Goal: Book appointment/travel/reservation

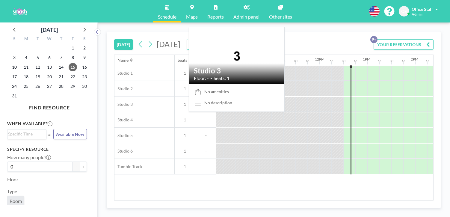
scroll to position [0, 477]
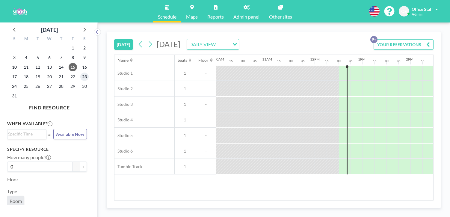
click at [80, 73] on span "23" at bounding box center [84, 77] width 8 height 8
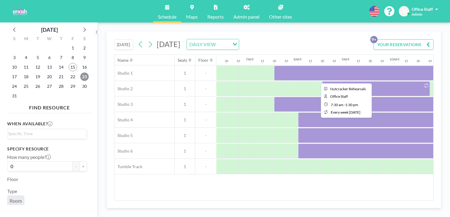
scroll to position [0, 302]
click at [280, 66] on div at bounding box center [418, 73] width 288 height 15
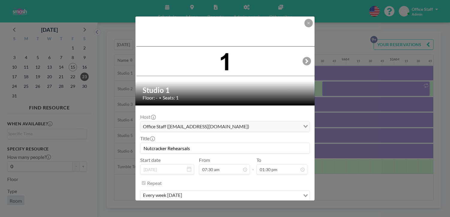
click at [161, 143] on input "Nutcracker Rehearsals" at bounding box center [225, 148] width 169 height 10
click at [158, 143] on input "Nutcracker Rehearsals" at bounding box center [225, 148] width 169 height 10
type input "2025 Nutcracker Rehearsals"
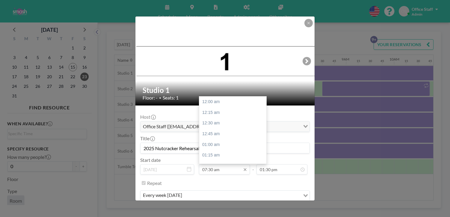
scroll to position [287, 0]
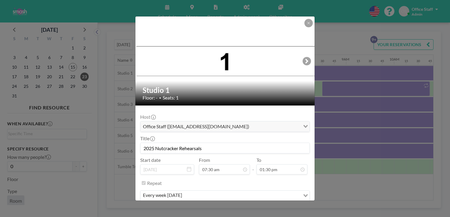
click at [186, 143] on input "2025 Nutcracker Rehearsals" at bounding box center [225, 148] width 169 height 10
drag, startPoint x: 207, startPoint y: 131, endPoint x: 146, endPoint y: 130, distance: 61.2
click at [146, 130] on div "Studio 1 Floor: - • Seats: 1 Host Office Staff ([EMAIL_ADDRESS][DOMAIN_NAME]) L…" at bounding box center [225, 108] width 450 height 217
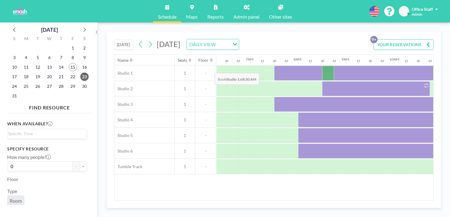
click at [322, 66] on div at bounding box center [328, 73] width 12 height 15
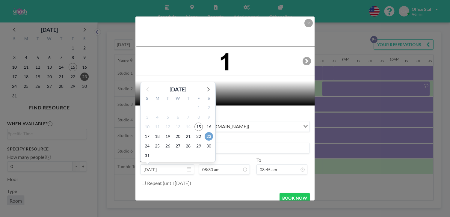
click at [213, 132] on span "23" at bounding box center [209, 136] width 8 height 8
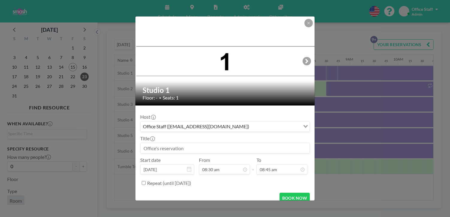
click at [164, 143] on input at bounding box center [225, 148] width 169 height 10
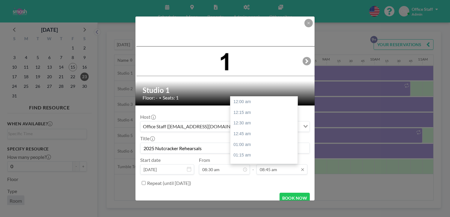
scroll to position [335, 0]
type input "2025 Nutcracker Rehearsals"
click at [240, 167] on div "09:30 am" at bounding box center [264, 172] width 67 height 11
type input "09:30 am"
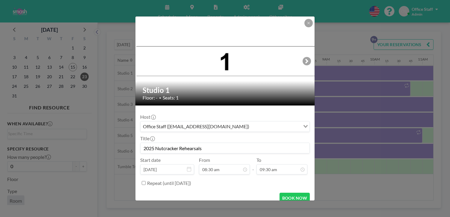
scroll to position [364, 0]
click at [281, 193] on button "BOOK NOW" at bounding box center [295, 198] width 30 height 10
click at [307, 25] on icon at bounding box center [309, 23] width 4 height 4
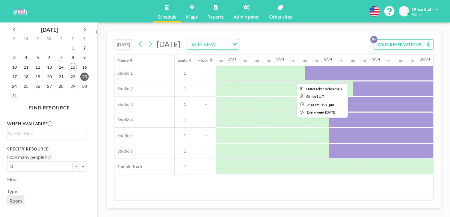
scroll to position [0, 265]
click at [312, 66] on div at bounding box center [456, 73] width 288 height 15
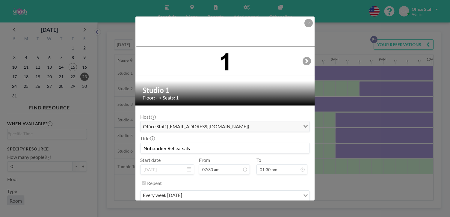
scroll to position [287, 0]
click at [160, 143] on input "Nutcracker Rehearsals" at bounding box center [225, 148] width 169 height 10
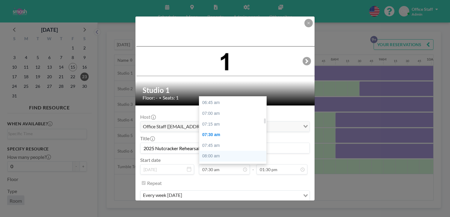
type input "2025 Nutcracker Rehearsals"
click at [222, 151] on div "08:00 am" at bounding box center [232, 156] width 67 height 11
type input "08:00 am"
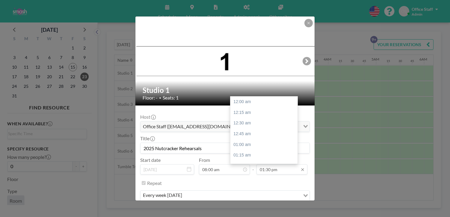
scroll to position [517, 0]
click at [263, 164] on input "01:30 pm" at bounding box center [282, 169] width 51 height 10
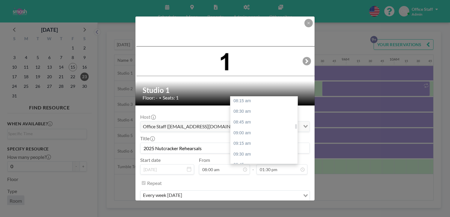
scroll to position [339, 0]
click at [242, 142] on div "09:00 am" at bounding box center [264, 147] width 67 height 11
type input "09:00 am"
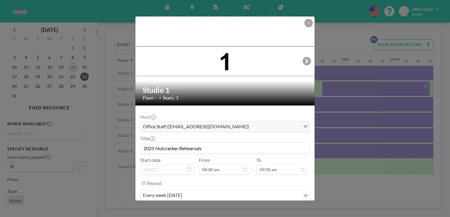
drag, startPoint x: 214, startPoint y: 130, endPoint x: 152, endPoint y: 130, distance: 61.8
click at [152, 130] on div "Studio 1 Floor: - • Seats: 1 Host Office Staff ([EMAIL_ADDRESS][DOMAIN_NAME]) L…" at bounding box center [225, 108] width 180 height 184
click at [272, 208] on button "SAVE CHANGES" at bounding box center [291, 213] width 38 height 10
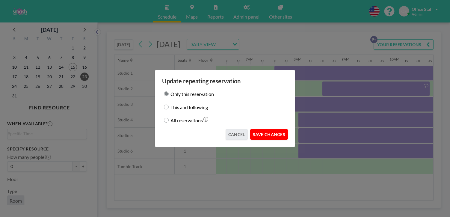
click at [267, 132] on button "SAVE CHANGES" at bounding box center [269, 134] width 38 height 10
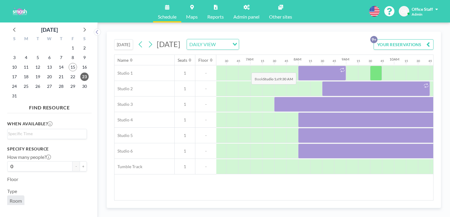
click at [370, 66] on div at bounding box center [376, 73] width 12 height 15
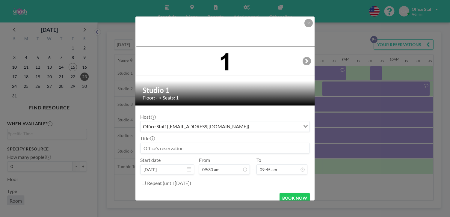
click at [182, 143] on input at bounding box center [225, 148] width 169 height 10
paste input "2025 Nutcracker Rehearsals"
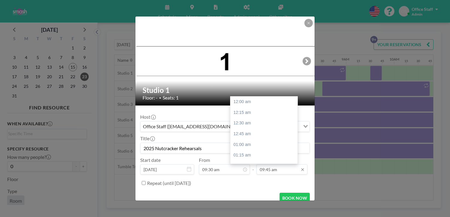
scroll to position [373, 0]
type input "2025 Nutcracker Rehearsals"
click at [239, 182] on div "10:45 am" at bounding box center [264, 187] width 67 height 11
type input "10:45 am"
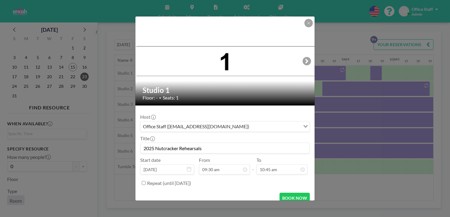
scroll to position [412, 0]
click at [281, 193] on button "BOOK NOW" at bounding box center [295, 198] width 30 height 10
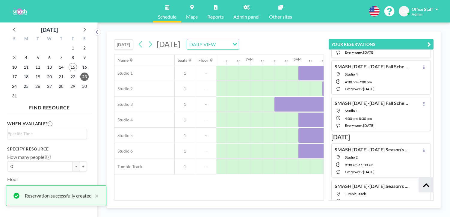
scroll to position [172, 0]
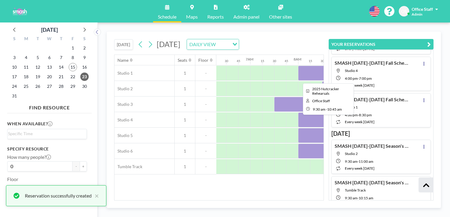
click at [370, 66] on div at bounding box center [400, 73] width 60 height 15
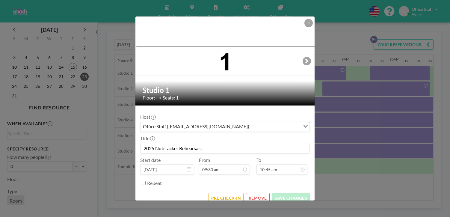
scroll to position [364, 0]
click at [305, 27] on button at bounding box center [309, 23] width 8 height 8
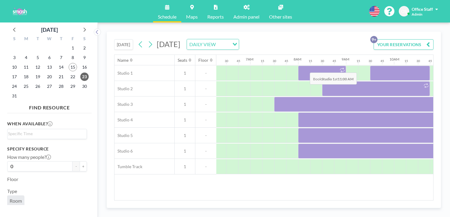
click at [442, 66] on div at bounding box center [448, 73] width 12 height 15
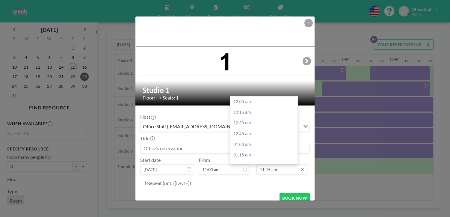
scroll to position [431, 0]
click at [266, 164] on input "11:15 am" at bounding box center [282, 169] width 51 height 10
click at [250, 168] on div "11:45 am" at bounding box center [264, 173] width 67 height 11
type input "11:45 am"
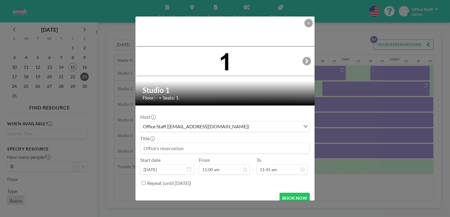
click at [172, 143] on input at bounding box center [225, 148] width 169 height 10
paste input "2025 Nutcracker Rehearsals"
type input "2025 Nutcracker Rehearsals"
click at [280, 193] on button "BOOK NOW" at bounding box center [295, 198] width 30 height 10
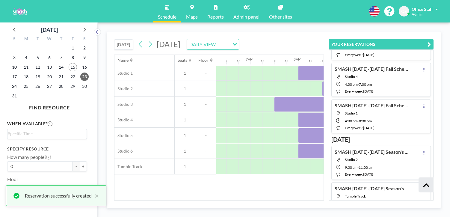
scroll to position [172, 0]
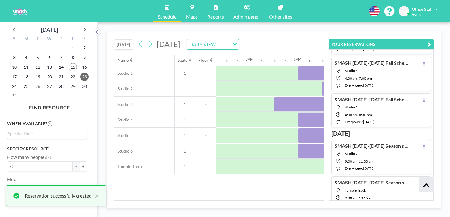
click at [431, 41] on icon "button" at bounding box center [430, 44] width 4 height 7
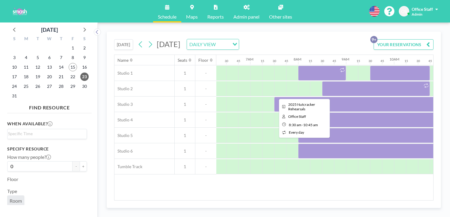
click at [322, 81] on div at bounding box center [376, 88] width 108 height 15
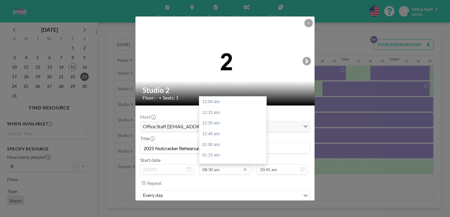
scroll to position [325, 0]
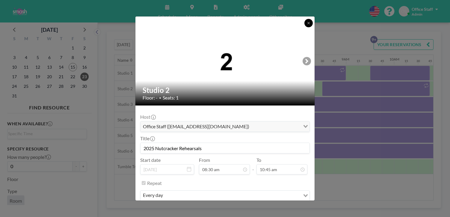
click at [305, 27] on button at bounding box center [309, 23] width 8 height 8
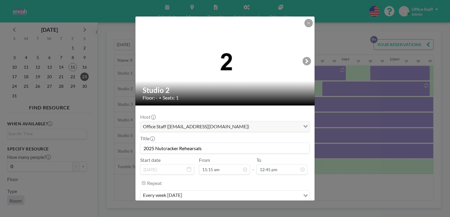
scroll to position [488, 0]
click at [255, 208] on button "REMOVE" at bounding box center [258, 213] width 24 height 10
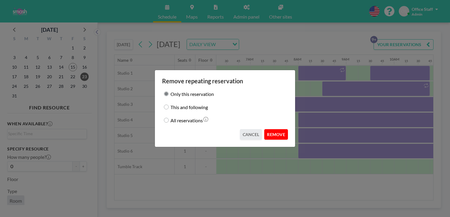
click at [268, 129] on button "REMOVE" at bounding box center [277, 134] width 24 height 10
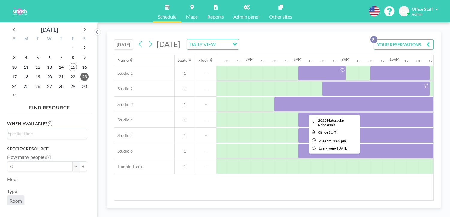
click at [274, 97] on div at bounding box center [406, 104] width 264 height 15
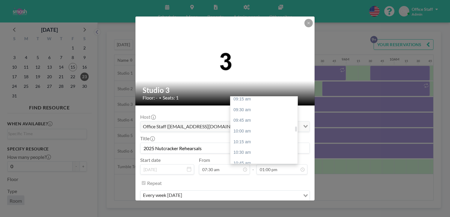
scroll to position [396, 0]
click at [242, 148] on div "10:30 am" at bounding box center [264, 153] width 67 height 11
type input "10:30 am"
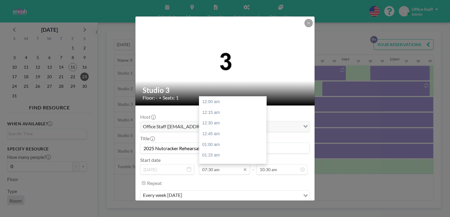
scroll to position [287, 0]
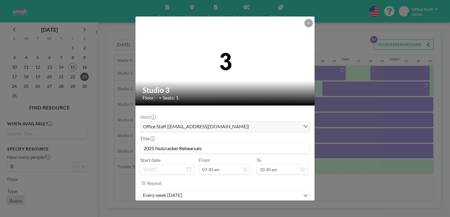
click at [274, 208] on button "SAVE CHANGES" at bounding box center [291, 213] width 38 height 10
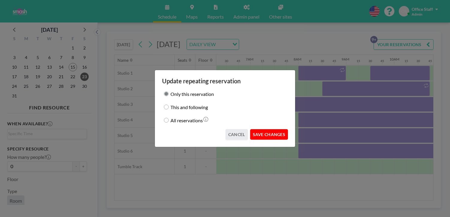
click at [259, 132] on button "SAVE CHANGES" at bounding box center [269, 134] width 38 height 10
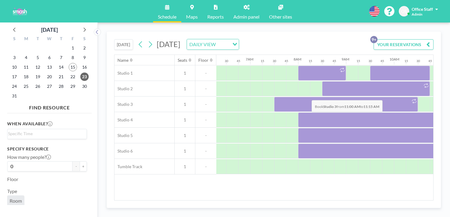
click at [442, 97] on div at bounding box center [448, 104] width 12 height 15
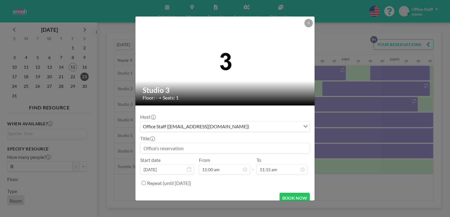
click at [196, 143] on input at bounding box center [225, 148] width 169 height 10
paste input "2025 Nutcracker Rehearsals"
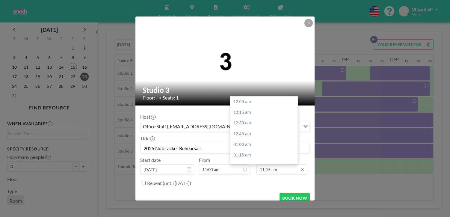
scroll to position [431, 0]
type input "2025 Nutcracker Rehearsals"
click at [247, 178] on div "12:00 pm" at bounding box center [264, 183] width 67 height 11
type input "12:00 pm"
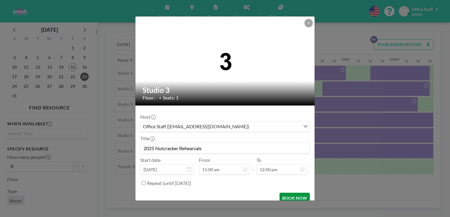
scroll to position [459, 0]
click at [285, 193] on button "BOOK NOW" at bounding box center [295, 198] width 30 height 10
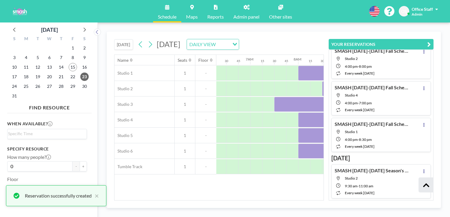
scroll to position [172, 0]
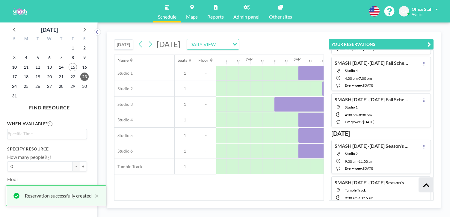
click at [431, 39] on button "YOUR RESERVATIONS" at bounding box center [381, 44] width 105 height 10
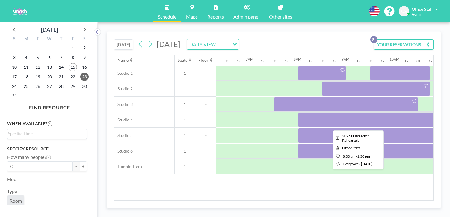
click at [298, 112] on div at bounding box center [430, 119] width 264 height 15
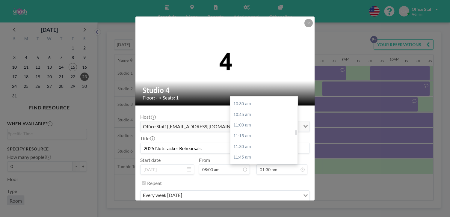
scroll to position [443, 0]
click at [239, 156] on div "11:45 am" at bounding box center [264, 161] width 67 height 11
type input "11:45 am"
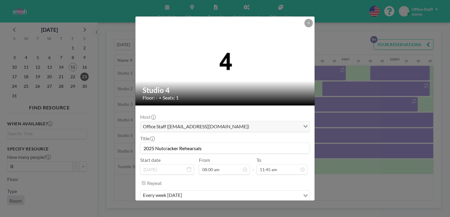
scroll to position [450, 0]
click at [275, 208] on button "SAVE CHANGES" at bounding box center [291, 213] width 38 height 10
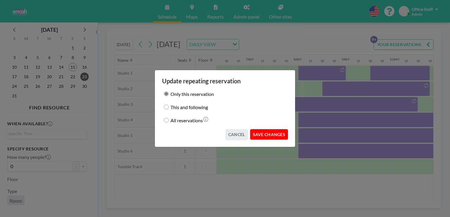
click at [261, 130] on button "SAVE CHANGES" at bounding box center [269, 134] width 38 height 10
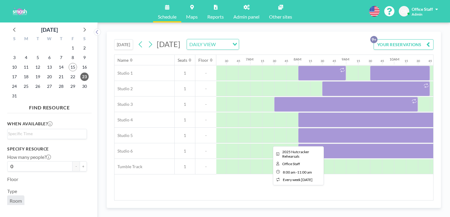
click at [298, 128] on div at bounding box center [370, 135] width 144 height 15
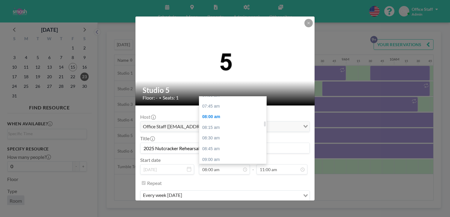
scroll to position [328, 0]
click at [218, 154] on div "09:00 am" at bounding box center [232, 159] width 67 height 11
type input "09:00 am"
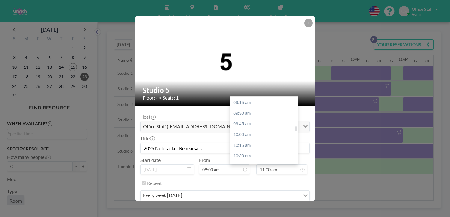
scroll to position [395, 0]
click at [240, 160] on div "10:45 am" at bounding box center [264, 165] width 67 height 11
type input "10:45 am"
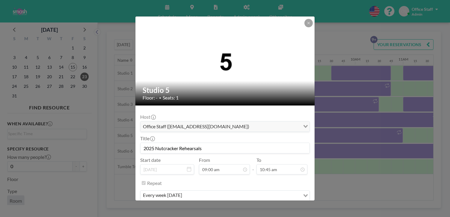
scroll to position [345, 0]
click at [277, 208] on button "SAVE CHANGES" at bounding box center [291, 213] width 38 height 10
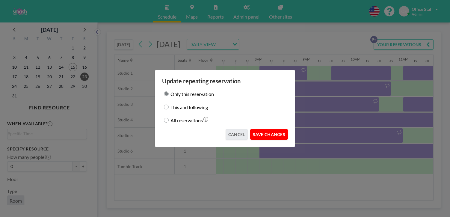
click at [264, 129] on button "SAVE CHANGES" at bounding box center [269, 134] width 38 height 10
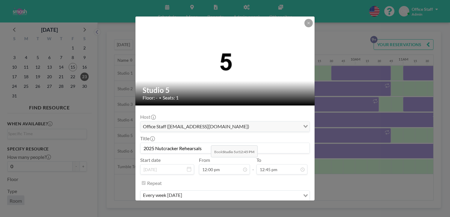
click at [209, 143] on input "2025 Nutcracker Rehearsals" at bounding box center [225, 148] width 169 height 10
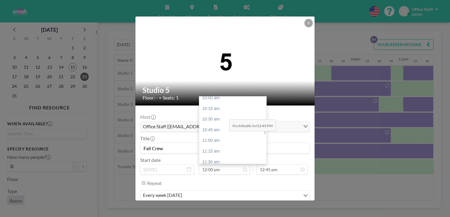
scroll to position [417, 0]
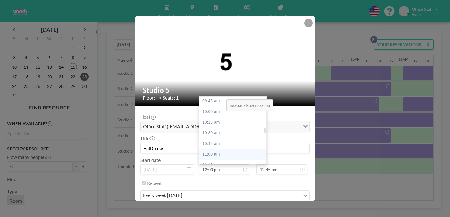
type input "Fall Crew"
click at [225, 149] on div "11:00 am" at bounding box center [232, 154] width 67 height 11
type input "11:00 am"
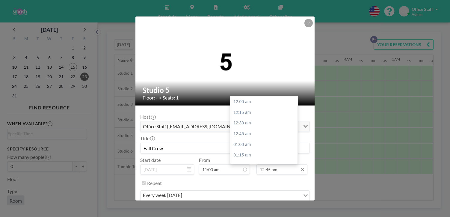
scroll to position [488, 0]
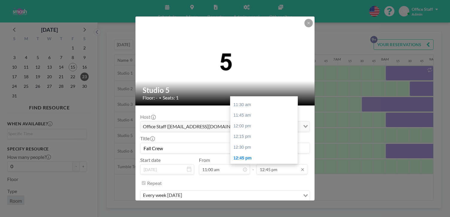
click at [265, 164] on input "12:45 pm" at bounding box center [282, 169] width 51 height 10
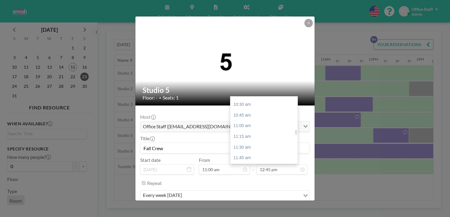
scroll to position [440, 0]
click at [247, 169] on div "12:00 pm" at bounding box center [264, 174] width 67 height 11
type input "12:00 pm"
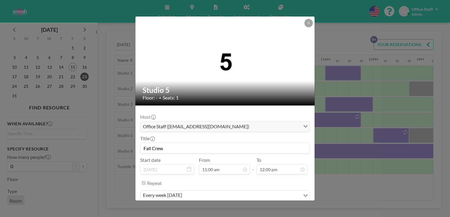
click at [275, 208] on button "SAVE CHANGES" at bounding box center [291, 213] width 38 height 10
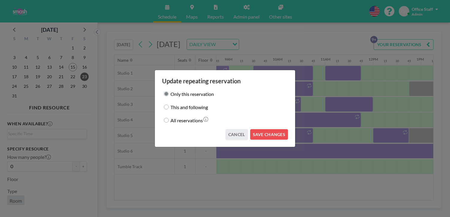
click at [169, 108] on input "This and following" at bounding box center [166, 107] width 5 height 5
radio input "true"
click at [260, 132] on button "SAVE CHANGES" at bounding box center [269, 134] width 38 height 10
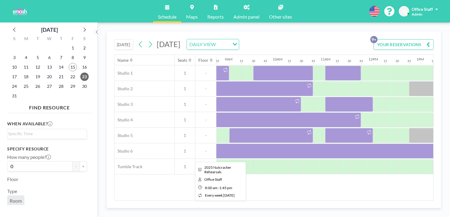
click at [213, 144] on div at bounding box center [319, 151] width 276 height 15
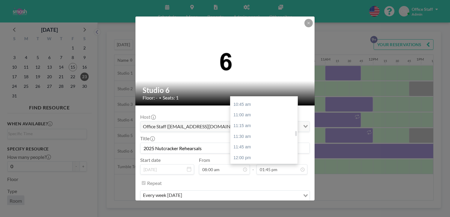
scroll to position [452, 0]
click at [240, 157] on div "12:00 pm" at bounding box center [264, 162] width 67 height 11
type input "12:00 pm"
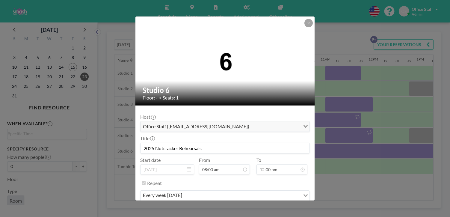
scroll to position [459, 0]
click at [279, 208] on button "SAVE CHANGES" at bounding box center [291, 213] width 38 height 10
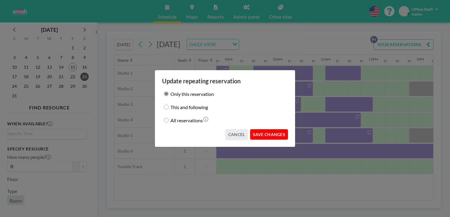
click at [268, 133] on button "SAVE CHANGES" at bounding box center [269, 134] width 38 height 10
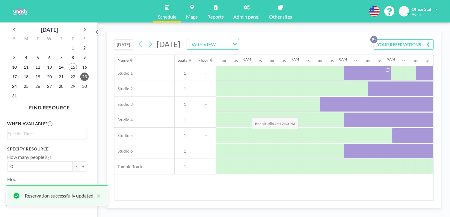
scroll to position [0, 248]
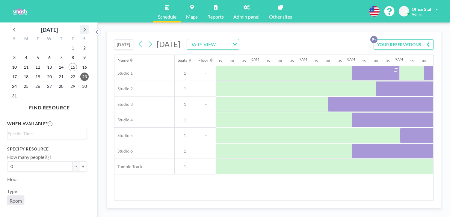
click at [84, 28] on icon at bounding box center [85, 30] width 2 height 4
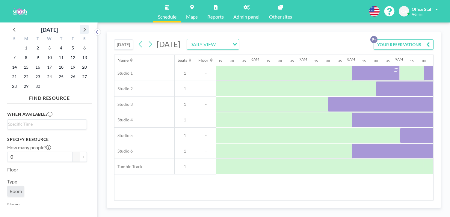
click at [84, 28] on icon at bounding box center [85, 30] width 2 height 4
click at [80, 73] on span "25" at bounding box center [84, 77] width 8 height 8
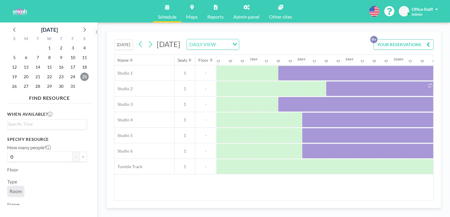
scroll to position [0, 302]
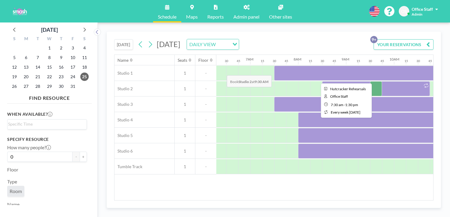
click at [274, 66] on div at bounding box center [418, 73] width 288 height 15
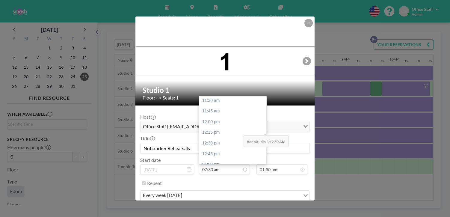
scroll to position [493, 0]
click at [235, 201] on div "02:00 pm" at bounding box center [232, 206] width 67 height 11
type input "02:00 pm"
type input "02:15 pm"
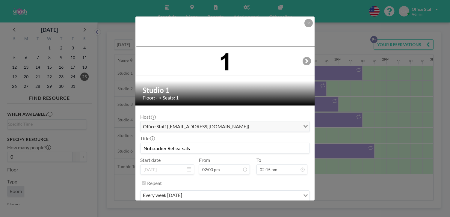
scroll to position [0, 536]
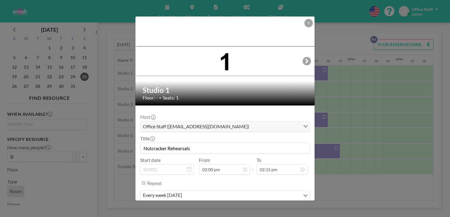
click at [159, 143] on input "Nutcracker Rehearsals" at bounding box center [225, 148] width 169 height 10
type input "2025 Nutcracker Rehearsals"
click at [275, 208] on button "SAVE CHANGES" at bounding box center [291, 213] width 38 height 10
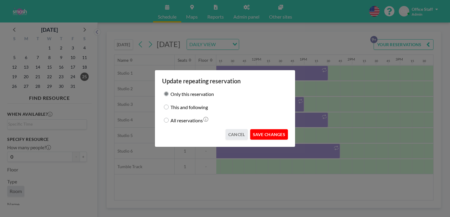
click at [265, 129] on button "SAVE CHANGES" at bounding box center [269, 134] width 38 height 10
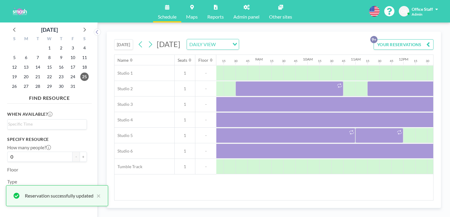
scroll to position [0, 413]
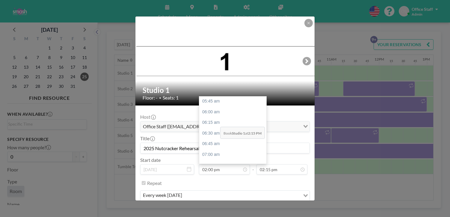
scroll to position [253, 0]
click at [217, 164] on div "07:30 am" at bounding box center [232, 169] width 67 height 11
type input "07:30 am"
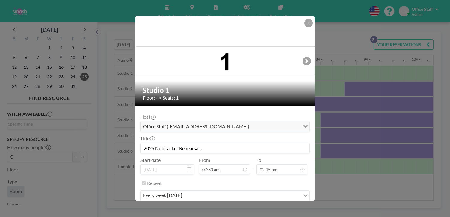
scroll to position [0, 283]
click at [272, 208] on button "SAVE CHANGES" at bounding box center [291, 213] width 38 height 10
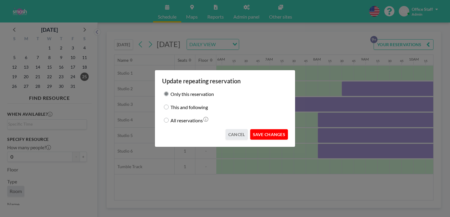
click at [266, 129] on button "SAVE CHANGES" at bounding box center [269, 134] width 38 height 10
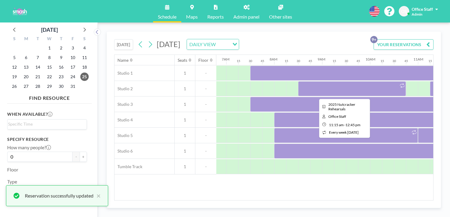
scroll to position [0, 327]
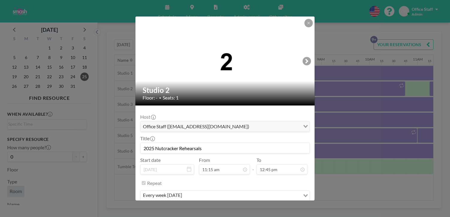
scroll to position [488, 0]
click at [251, 208] on button "REMOVE" at bounding box center [258, 213] width 24 height 10
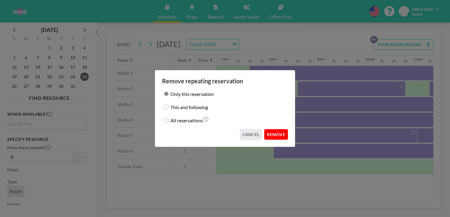
click at [265, 131] on button "REMOVE" at bounding box center [277, 134] width 24 height 10
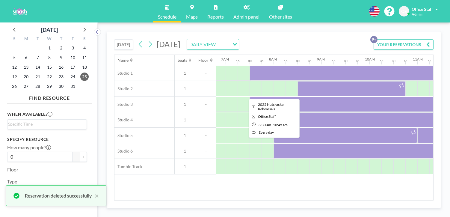
click at [298, 81] on div at bounding box center [352, 88] width 108 height 15
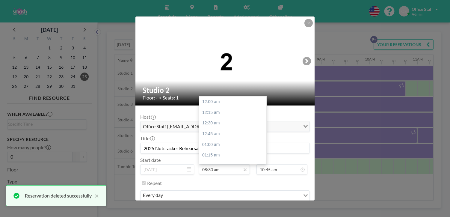
scroll to position [325, 0]
click at [218, 156] on div "09:00 am" at bounding box center [232, 161] width 67 height 11
type input "09:00 am"
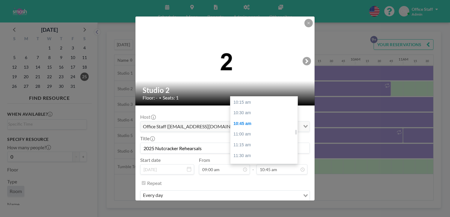
scroll to position [438, 0]
click at [241, 192] on div "12:30 pm" at bounding box center [264, 197] width 67 height 11
type input "12:30 pm"
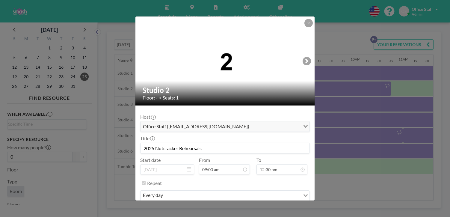
scroll to position [479, 0]
click at [283, 208] on button "SAVE CHANGES" at bounding box center [291, 213] width 38 height 10
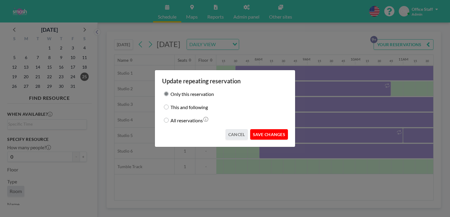
click at [266, 129] on button "SAVE CHANGES" at bounding box center [269, 134] width 38 height 10
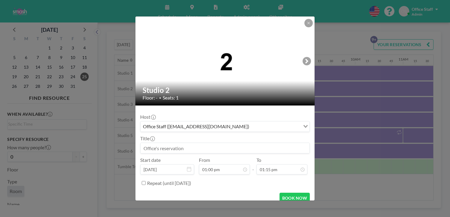
click at [177, 143] on input at bounding box center [225, 148] width 169 height 10
paste input "2025 Nutcracker Rehearsals"
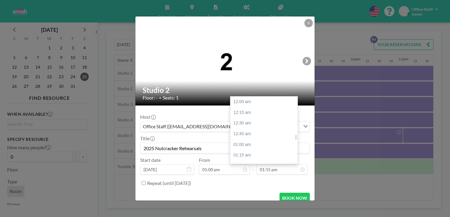
scroll to position [507, 0]
type input "2025 Nutcracker Rehearsals"
click at [247, 187] on div "02:00 pm" at bounding box center [264, 192] width 67 height 11
type input "02:00 pm"
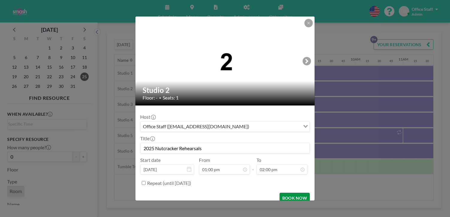
scroll to position [536, 0]
click at [281, 193] on button "BOOK NOW" at bounding box center [295, 198] width 30 height 10
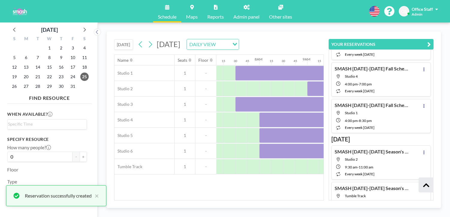
scroll to position [172, 0]
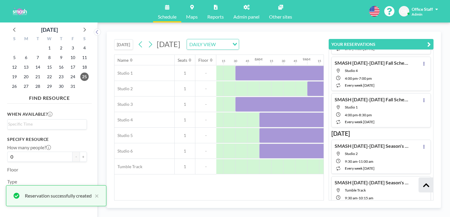
click at [431, 41] on icon "button" at bounding box center [430, 44] width 4 height 7
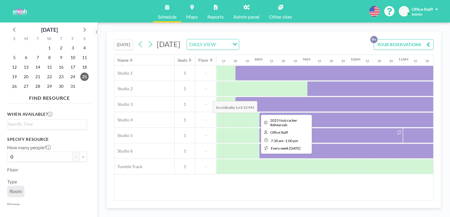
click at [235, 97] on div at bounding box center [367, 104] width 264 height 15
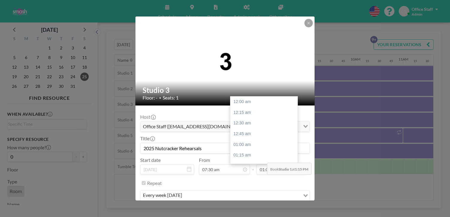
scroll to position [498, 0]
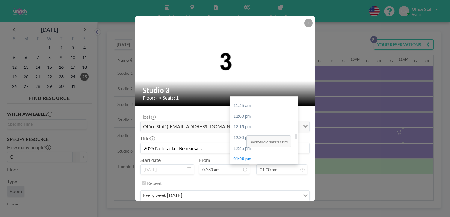
click at [245, 197] on div "02:00 pm" at bounding box center [264, 202] width 67 height 11
type input "02:00 pm"
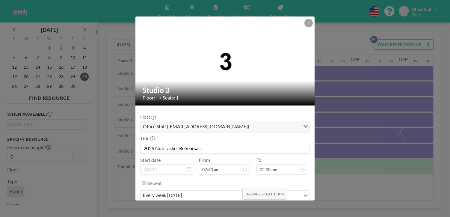
scroll to position [287, 0]
click at [274, 208] on button "SAVE CHANGES" at bounding box center [291, 213] width 38 height 10
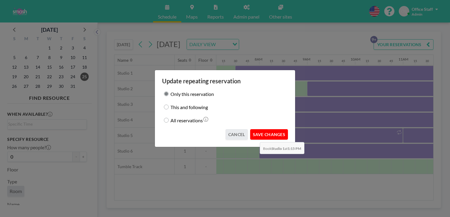
click at [258, 129] on button "SAVE CHANGES" at bounding box center [269, 134] width 38 height 10
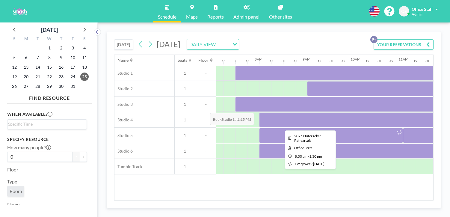
click at [259, 112] on div at bounding box center [391, 119] width 264 height 15
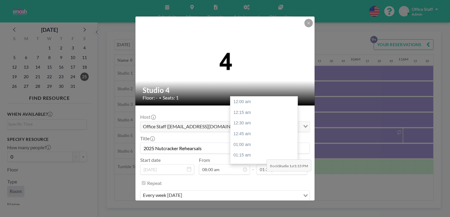
scroll to position [517, 0]
click at [238, 167] on div "01:45 pm" at bounding box center [264, 172] width 67 height 11
type input "01:45 pm"
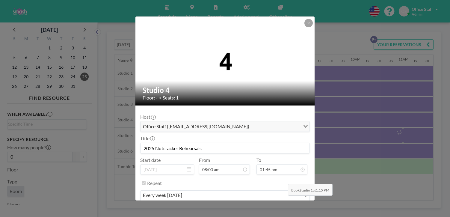
scroll to position [527, 0]
click at [276, 208] on button "SAVE CHANGES" at bounding box center [291, 213] width 38 height 10
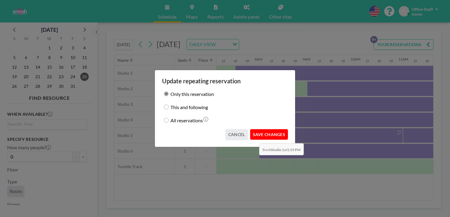
click at [258, 129] on button "SAVE CHANGES" at bounding box center [269, 134] width 38 height 10
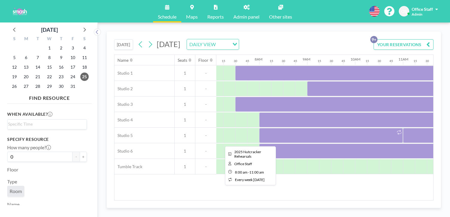
click at [259, 128] on div at bounding box center [331, 135] width 144 height 15
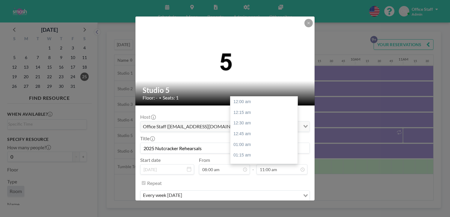
scroll to position [421, 0]
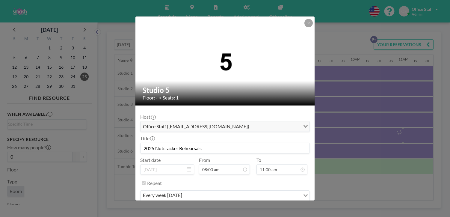
click at [252, 208] on button "REMOVE" at bounding box center [258, 213] width 24 height 10
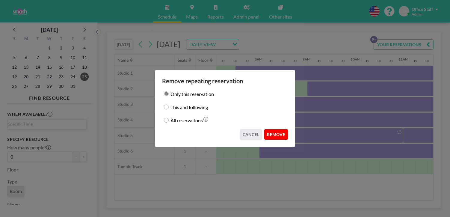
click at [268, 129] on button "REMOVE" at bounding box center [277, 134] width 24 height 10
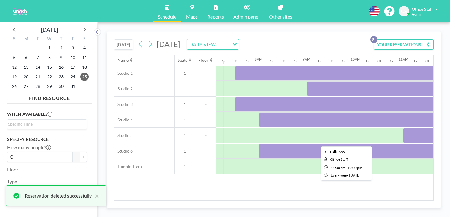
click at [403, 128] on div at bounding box center [427, 135] width 48 height 15
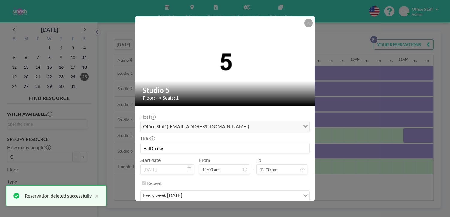
scroll to position [459, 0]
click at [252, 208] on button "REMOVE" at bounding box center [258, 213] width 24 height 10
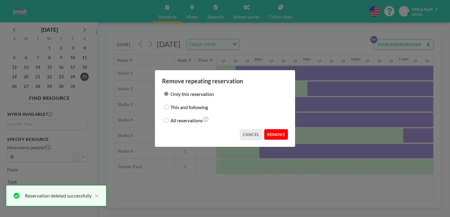
click at [267, 130] on button "REMOVE" at bounding box center [277, 134] width 24 height 10
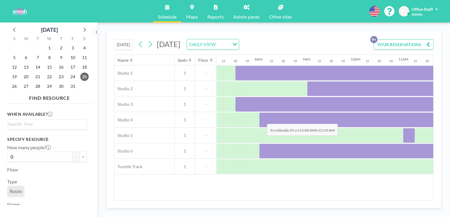
click at [403, 128] on div at bounding box center [409, 135] width 12 height 15
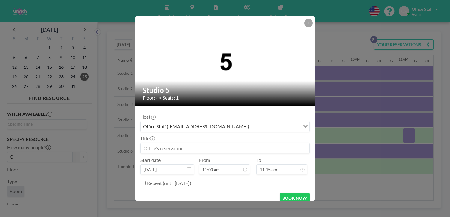
click at [192, 143] on input at bounding box center [225, 148] width 169 height 10
paste input "2025 Nutcracker Rehearsals"
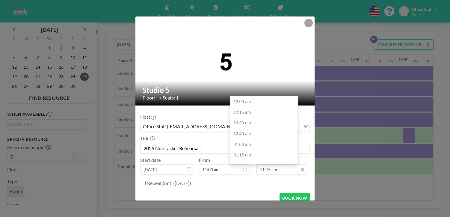
scroll to position [431, 0]
type input "2025 Nutcracker Rehearsals"
click at [248, 168] on div "11:45 am" at bounding box center [264, 173] width 67 height 11
type input "11:45 am"
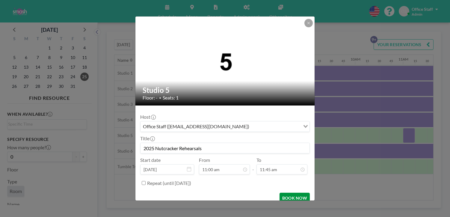
scroll to position [450, 0]
click at [283, 193] on button "BOOK NOW" at bounding box center [295, 198] width 30 height 10
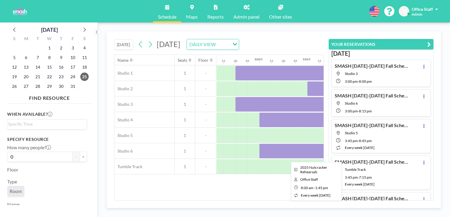
click at [259, 144] on div at bounding box center [397, 151] width 276 height 15
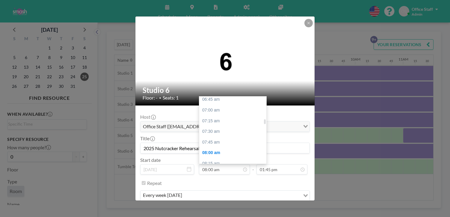
scroll to position [288, 0]
click at [218, 129] on div "07:30 am" at bounding box center [232, 134] width 67 height 11
type input "07:30 am"
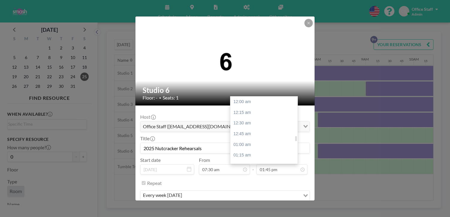
scroll to position [527, 0]
click at [244, 168] on div "02:00 pm" at bounding box center [264, 173] width 67 height 11
type input "02:00 pm"
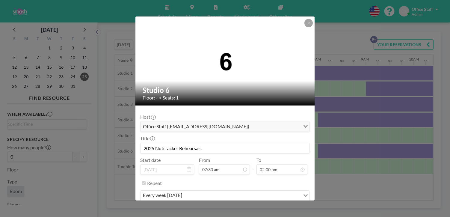
scroll to position [536, 0]
click at [282, 208] on button "SAVE CHANGES" at bounding box center [291, 213] width 38 height 10
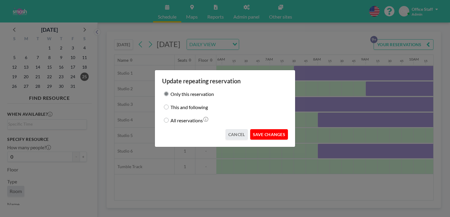
click at [262, 131] on button "SAVE CHANGES" at bounding box center [269, 134] width 38 height 10
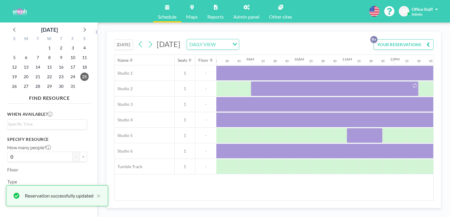
scroll to position [0, 394]
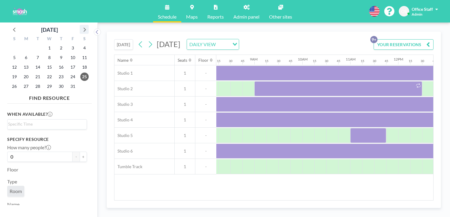
click at [80, 25] on icon at bounding box center [84, 29] width 8 height 8
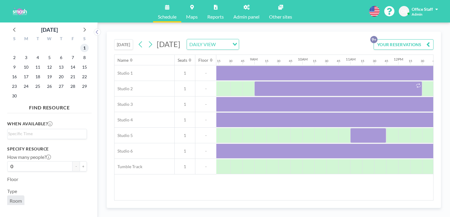
click at [80, 44] on span "1" at bounding box center [84, 48] width 8 height 8
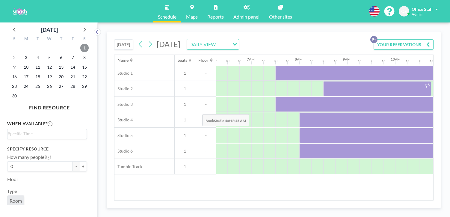
scroll to position [0, 302]
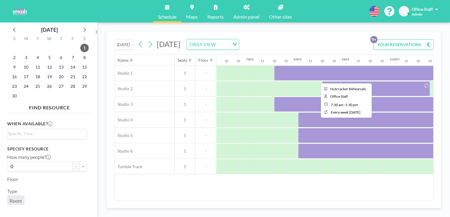
click at [274, 66] on div at bounding box center [418, 73] width 288 height 15
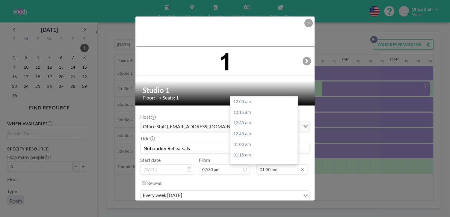
scroll to position [517, 0]
click at [245, 178] on div "02:00 pm" at bounding box center [264, 183] width 67 height 11
type input "02:00 pm"
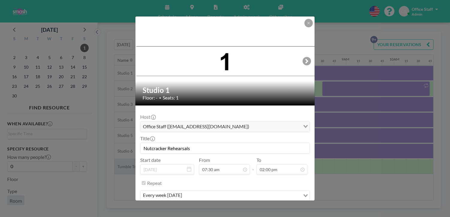
drag, startPoint x: 199, startPoint y: 132, endPoint x: 139, endPoint y: 133, distance: 60.0
click at [140, 132] on div "Studio 1 Floor: - • Seats: 1 Host Office Staff ([EMAIL_ADDRESS][DOMAIN_NAME]) L…" at bounding box center [225, 108] width 450 height 217
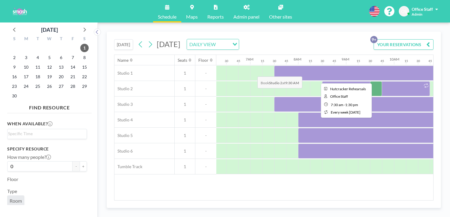
click at [274, 66] on div at bounding box center [418, 73] width 288 height 15
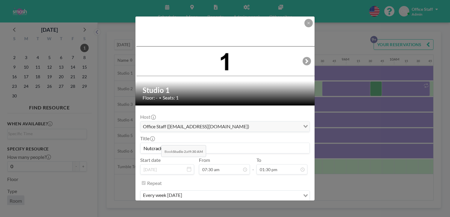
drag, startPoint x: 200, startPoint y: 131, endPoint x: 157, endPoint y: 131, distance: 43.2
click at [157, 143] on input "Nutcracker Rehearsals" at bounding box center [225, 148] width 169 height 10
paste input "2025"
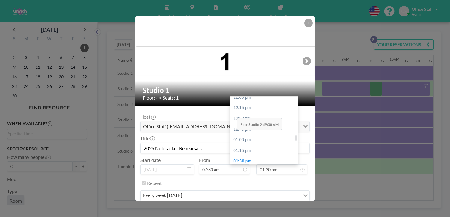
type input "2025 Nutcracker Rehearsals"
click at [235, 178] on div "02:00 pm" at bounding box center [264, 183] width 67 height 11
type input "02:00 pm"
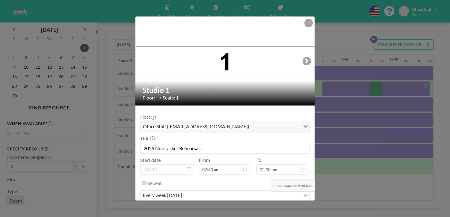
scroll to position [536, 0]
click at [277, 208] on button "SAVE CHANGES" at bounding box center [291, 213] width 38 height 10
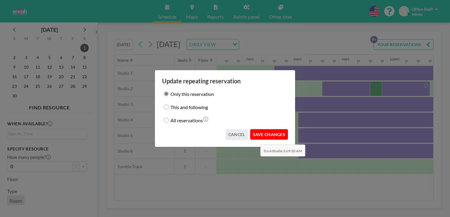
click at [259, 130] on button "SAVE CHANGES" at bounding box center [269, 134] width 38 height 10
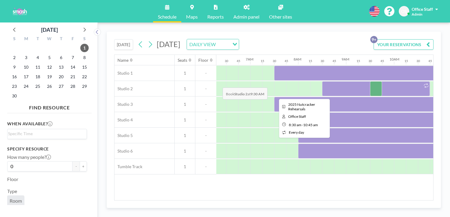
click at [322, 81] on div at bounding box center [376, 88] width 108 height 15
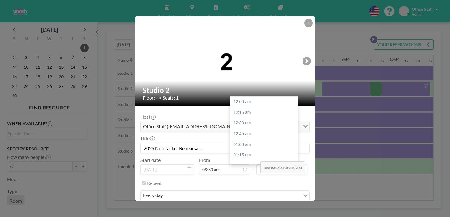
scroll to position [412, 0]
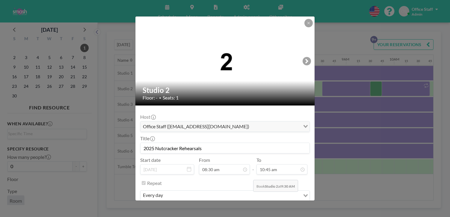
click at [252, 208] on button "REMOVE" at bounding box center [258, 213] width 24 height 10
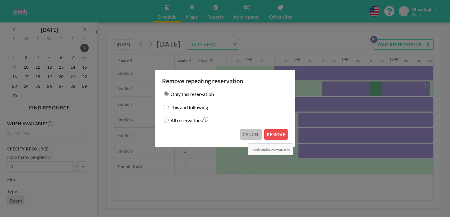
click at [247, 130] on button "CANCEL" at bounding box center [251, 134] width 22 height 10
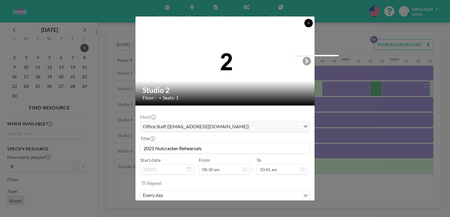
click at [305, 27] on button at bounding box center [309, 23] width 8 height 8
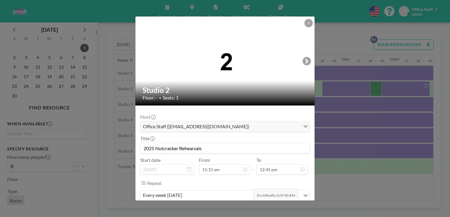
scroll to position [488, 0]
click at [253, 208] on button "REMOVE" at bounding box center [258, 213] width 24 height 10
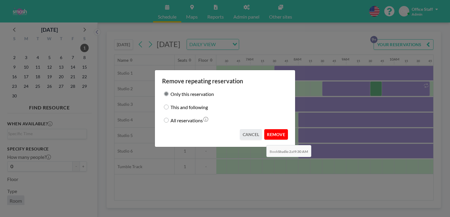
click at [265, 131] on button "REMOVE" at bounding box center [277, 134] width 24 height 10
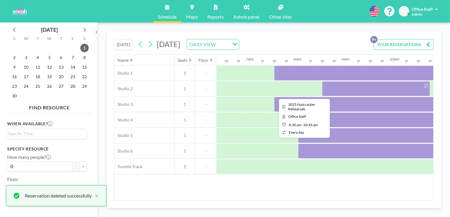
click at [322, 81] on div at bounding box center [376, 88] width 108 height 15
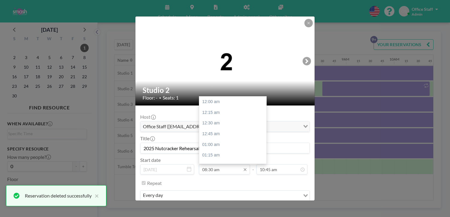
scroll to position [325, 0]
click at [221, 164] on input "08:30 am" at bounding box center [224, 169] width 51 height 10
click at [221, 156] on div "09:00 am" at bounding box center [232, 161] width 67 height 11
type input "09:00 am"
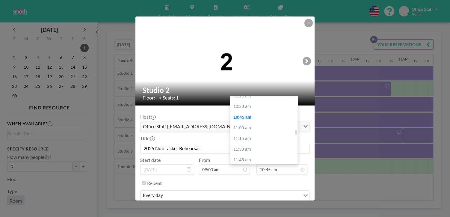
scroll to position [445, 0]
click at [239, 185] on div "12:30 pm" at bounding box center [264, 190] width 67 height 11
type input "12:30 pm"
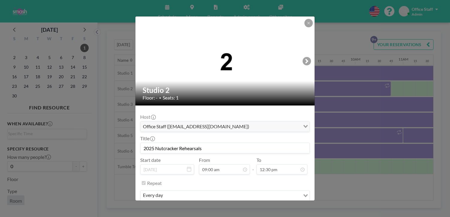
scroll to position [0, 0]
click at [278, 208] on button "SAVE CHANGES" at bounding box center [291, 213] width 38 height 10
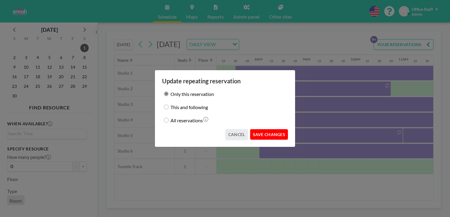
click at [262, 130] on button "SAVE CHANGES" at bounding box center [269, 134] width 38 height 10
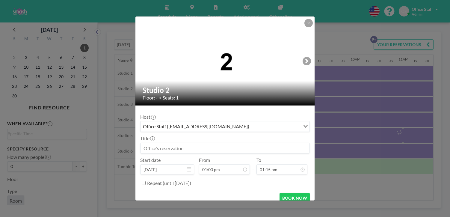
click at [174, 143] on input at bounding box center [225, 148] width 169 height 10
paste input "2025 Nutcracker Rehearsals"
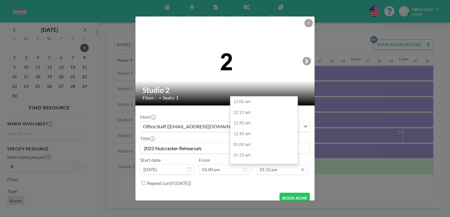
scroll to position [507, 0]
type input "2025 Nutcracker Rehearsals"
click at [236, 187] on div "02:00 pm" at bounding box center [264, 192] width 67 height 11
type input "02:00 pm"
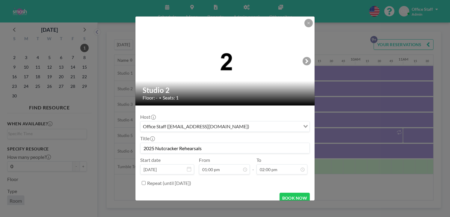
scroll to position [536, 0]
click at [286, 193] on button "BOOK NOW" at bounding box center [295, 198] width 30 height 10
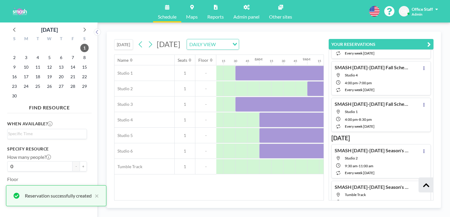
scroll to position [172, 0]
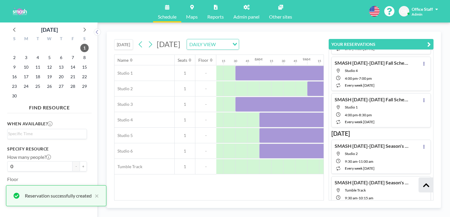
click at [431, 41] on icon "button" at bounding box center [430, 44] width 4 height 7
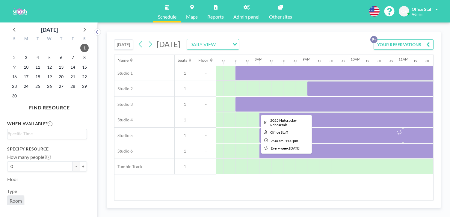
click at [235, 97] on div at bounding box center [367, 104] width 264 height 15
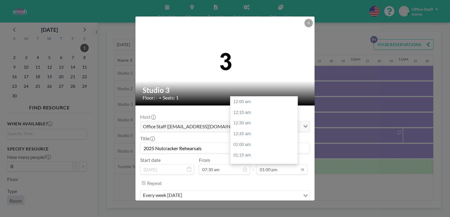
scroll to position [498, 0]
click at [273, 164] on input "01:00 pm" at bounding box center [282, 169] width 51 height 10
click at [245, 197] on div "02:00 pm" at bounding box center [264, 202] width 67 height 11
type input "02:00 pm"
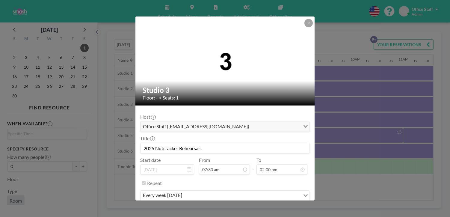
click at [281, 208] on button "SAVE CHANGES" at bounding box center [291, 213] width 38 height 10
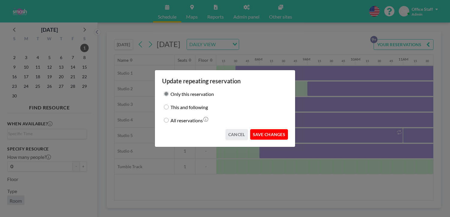
click at [265, 131] on button "SAVE CHANGES" at bounding box center [269, 134] width 38 height 10
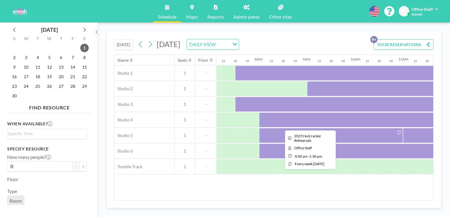
click at [259, 112] on div at bounding box center [391, 119] width 264 height 15
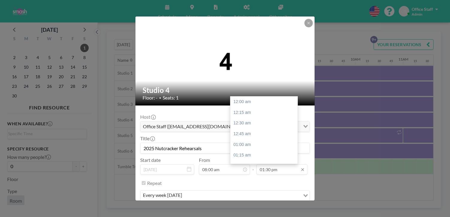
scroll to position [517, 0]
click at [239, 167] on div "01:45 pm" at bounding box center [264, 172] width 67 height 11
type input "01:45 pm"
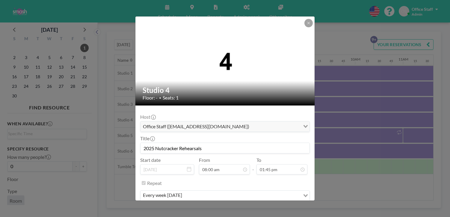
click at [281, 208] on button "SAVE CHANGES" at bounding box center [291, 213] width 38 height 10
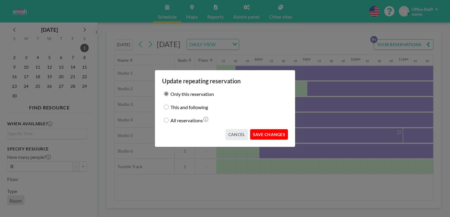
click at [268, 130] on button "SAVE CHANGES" at bounding box center [269, 134] width 38 height 10
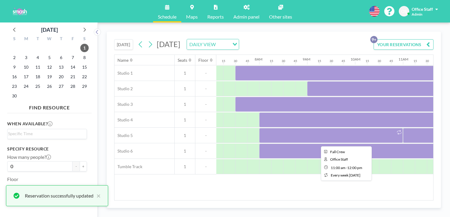
click at [403, 128] on div at bounding box center [427, 135] width 48 height 15
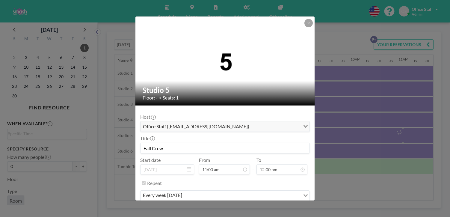
scroll to position [421, 0]
click at [307, 25] on icon at bounding box center [309, 23] width 4 height 4
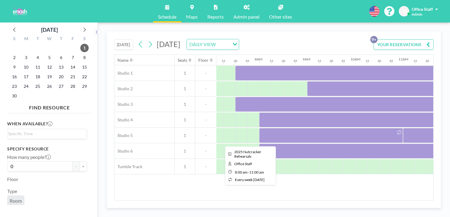
click at [259, 128] on div at bounding box center [331, 135] width 144 height 15
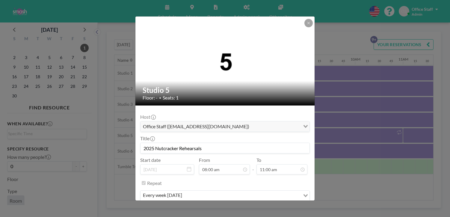
click at [254, 208] on button "REMOVE" at bounding box center [258, 213] width 24 height 10
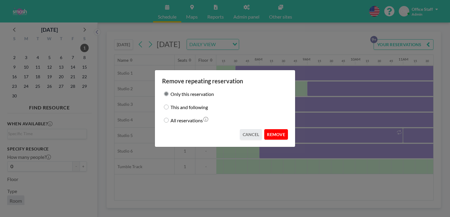
click at [268, 129] on button "REMOVE" at bounding box center [277, 134] width 24 height 10
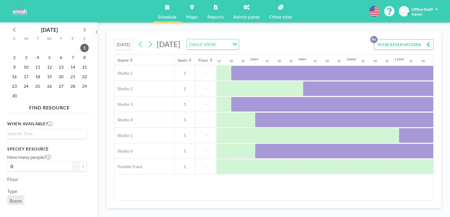
scroll to position [0, 351]
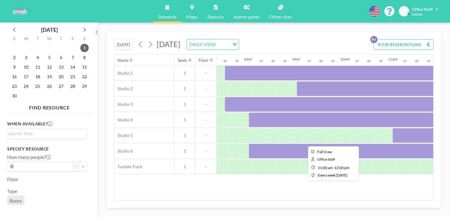
click at [393, 128] on div at bounding box center [417, 135] width 48 height 15
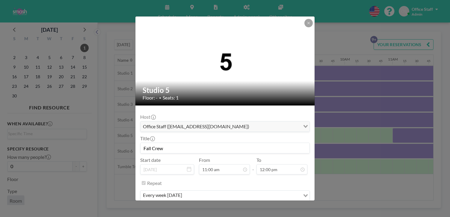
scroll to position [0, 0]
click at [253, 208] on button "REMOVE" at bounding box center [258, 213] width 24 height 10
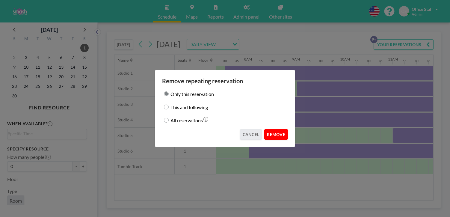
click at [267, 129] on button "REMOVE" at bounding box center [277, 134] width 24 height 10
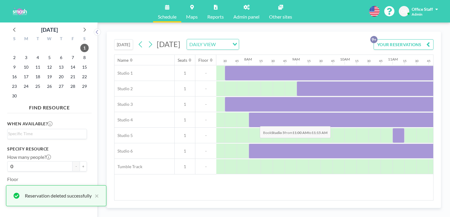
click at [393, 128] on div at bounding box center [399, 135] width 12 height 15
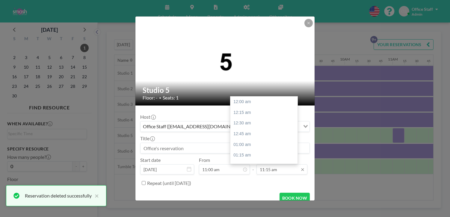
scroll to position [431, 0]
click at [244, 168] on div "11:45 am" at bounding box center [264, 173] width 67 height 11
type input "11:45 am"
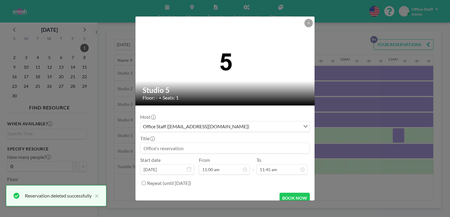
click at [195, 143] on input at bounding box center [225, 148] width 169 height 10
paste input "2025 Nutcracker Rehearsals"
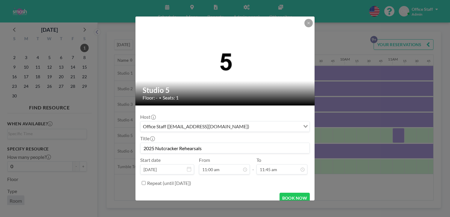
scroll to position [450, 0]
type input "2025 Nutcracker Rehearsals"
click at [287, 193] on button "BOOK NOW" at bounding box center [295, 198] width 30 height 10
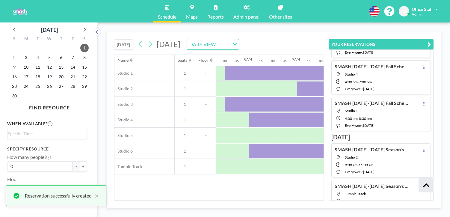
scroll to position [172, 0]
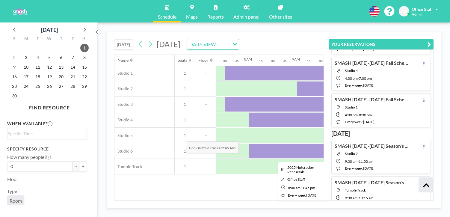
click at [249, 144] on div at bounding box center [387, 151] width 276 height 15
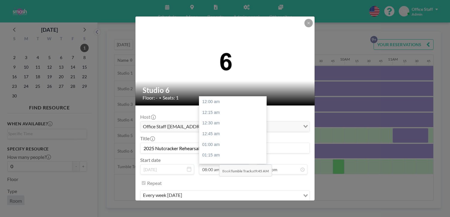
scroll to position [307, 0]
click at [216, 164] on input "08:00 am" at bounding box center [224, 169] width 51 height 10
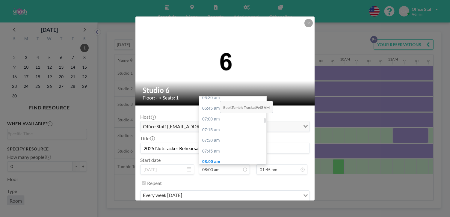
scroll to position [280, 0]
click at [219, 136] on div "07:30 am" at bounding box center [232, 141] width 67 height 11
type input "07:30 am"
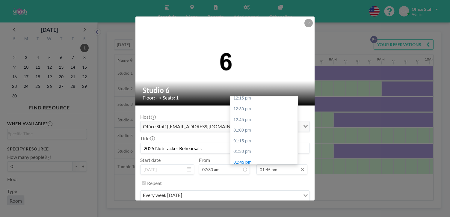
scroll to position [0, 283]
click at [263, 164] on input "01:45 pm" at bounding box center [282, 169] width 51 height 10
click at [242, 168] on div "02:00 pm" at bounding box center [264, 173] width 67 height 11
type input "02:00 pm"
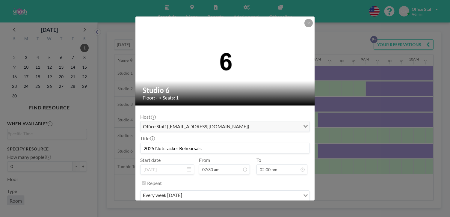
click at [280, 208] on button "SAVE CHANGES" at bounding box center [291, 213] width 38 height 10
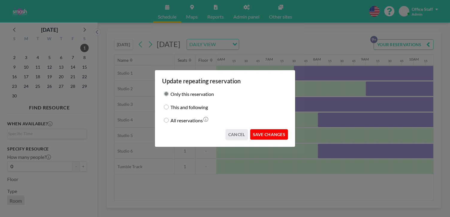
click at [263, 130] on button "SAVE CHANGES" at bounding box center [269, 134] width 38 height 10
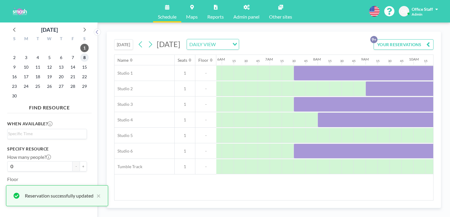
click at [80, 53] on span "8" at bounding box center [84, 57] width 8 height 8
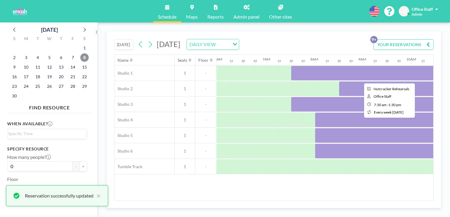
scroll to position [0, 302]
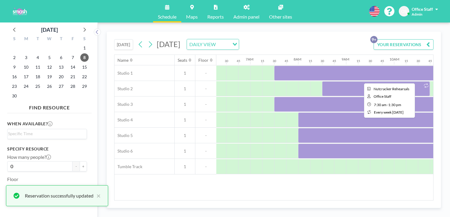
click at [279, 66] on div at bounding box center [418, 73] width 288 height 15
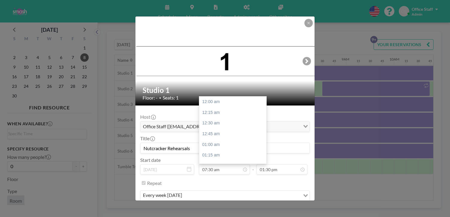
scroll to position [287, 0]
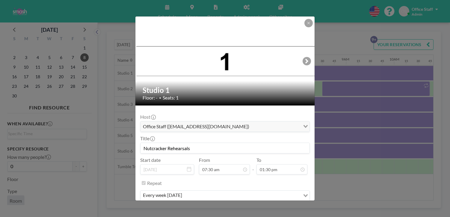
click at [251, 208] on button "REMOVE" at bounding box center [258, 213] width 24 height 10
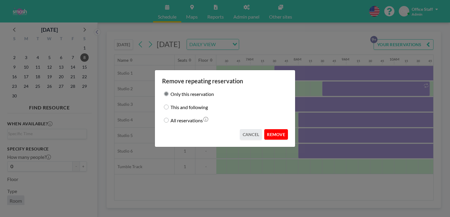
click at [265, 129] on button "REMOVE" at bounding box center [277, 134] width 24 height 10
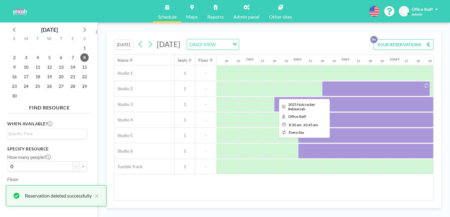
click at [322, 81] on div at bounding box center [376, 88] width 108 height 15
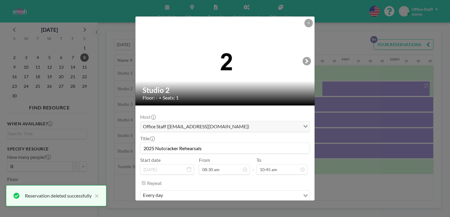
scroll to position [412, 0]
click at [250, 208] on button "REMOVE" at bounding box center [258, 213] width 24 height 10
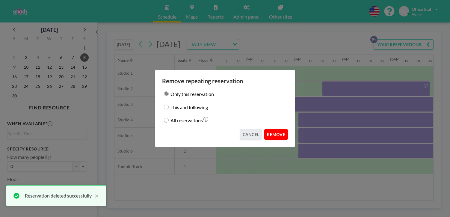
click at [271, 129] on button "REMOVE" at bounding box center [277, 134] width 24 height 10
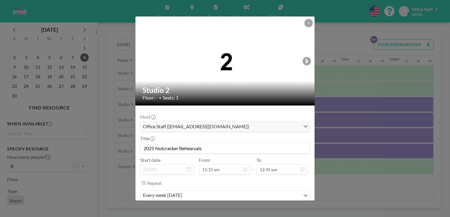
scroll to position [431, 0]
click at [253, 208] on button "REMOVE" at bounding box center [258, 213] width 24 height 10
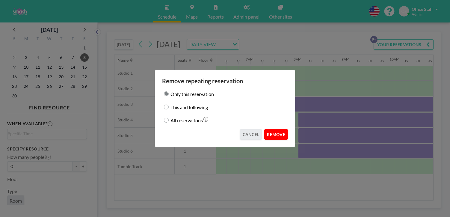
click at [267, 131] on button "REMOVE" at bounding box center [277, 134] width 24 height 10
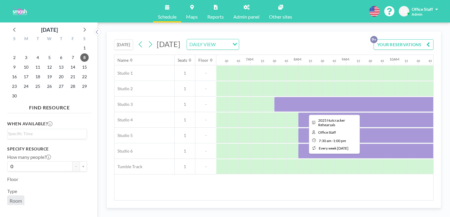
click at [274, 97] on div at bounding box center [406, 104] width 264 height 15
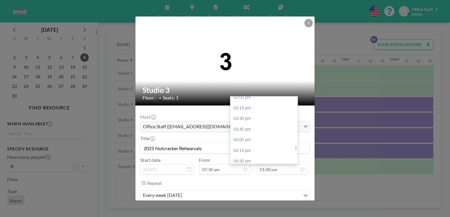
scroll to position [655, 0]
type input "06:30 pm"
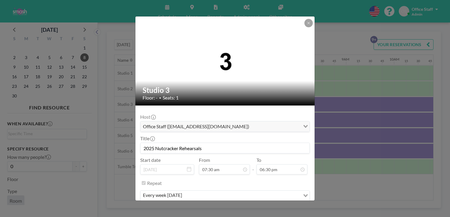
scroll to position [708, 0]
click at [277, 208] on button "SAVE CHANGES" at bounding box center [291, 213] width 38 height 10
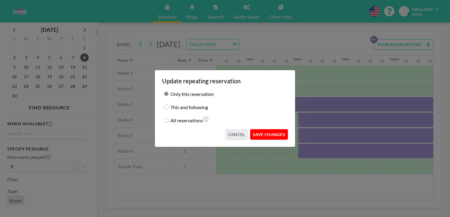
click at [262, 130] on button "SAVE CHANGES" at bounding box center [269, 134] width 38 height 10
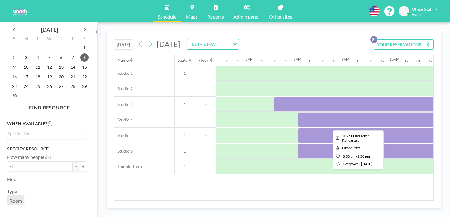
click at [298, 112] on div at bounding box center [430, 119] width 264 height 15
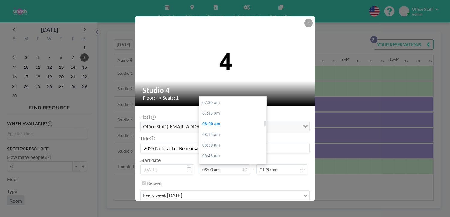
scroll to position [320, 0]
click at [220, 161] on div "09:00 am" at bounding box center [232, 166] width 67 height 11
type input "09:00 am"
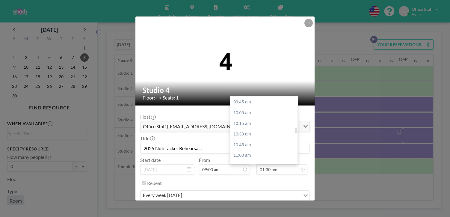
scroll to position [413, 0]
click at [246, 153] on div "11:00 am" at bounding box center [264, 158] width 67 height 11
type input "11:00 am"
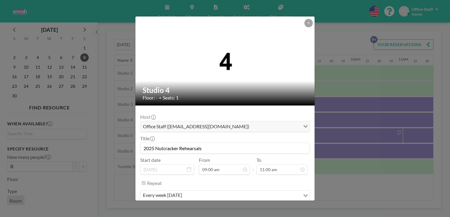
scroll to position [421, 0]
click at [278, 208] on button "SAVE CHANGES" at bounding box center [291, 213] width 38 height 10
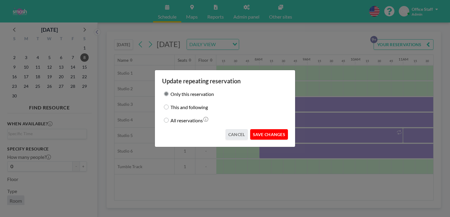
click at [262, 129] on button "SAVE CHANGES" at bounding box center [269, 134] width 38 height 10
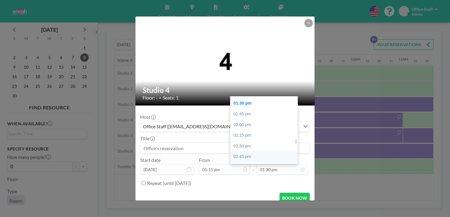
scroll to position [582, 0]
type input "04:30 pm"
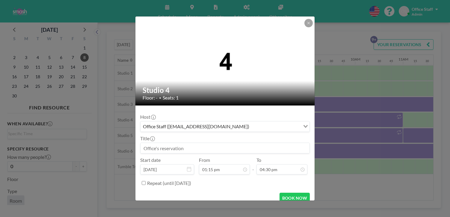
click at [184, 143] on input at bounding box center [225, 148] width 169 height 10
paste input "2025 Nutcracker Rehearsals"
type input "2025 Nutcracker Rehearsals"
click at [283, 193] on button "BOOK NOW" at bounding box center [295, 198] width 30 height 10
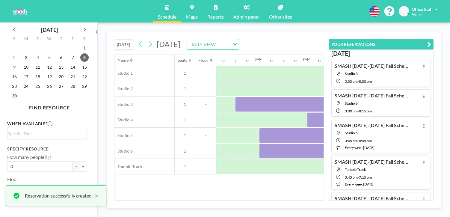
click at [431, 41] on icon "button" at bounding box center [430, 44] width 4 height 7
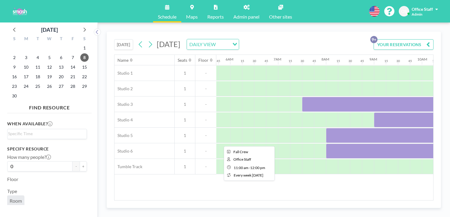
scroll to position [0, 268]
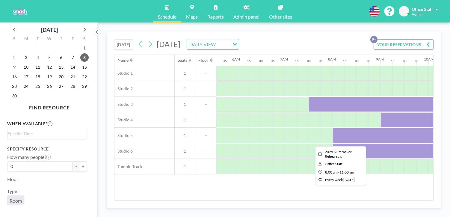
click at [333, 128] on div at bounding box center [405, 135] width 144 height 15
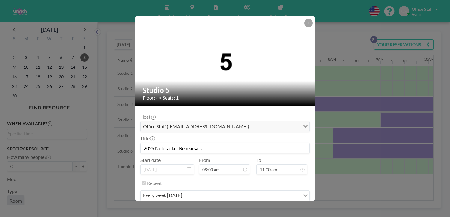
scroll to position [421, 0]
click at [257, 208] on button "REMOVE" at bounding box center [258, 213] width 24 height 10
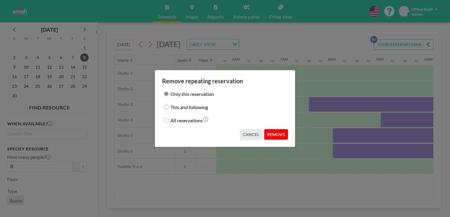
click at [269, 130] on button "REMOVE" at bounding box center [277, 134] width 24 height 10
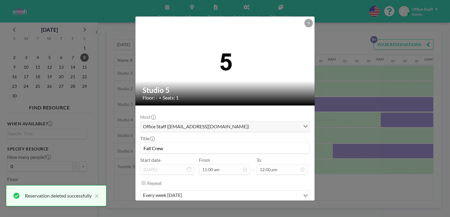
scroll to position [0, 0]
click at [253, 208] on button "REMOVE" at bounding box center [258, 213] width 24 height 10
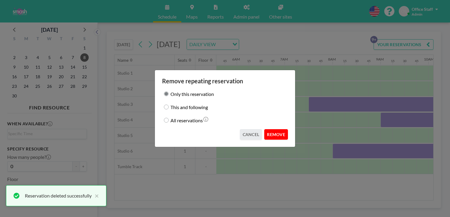
click at [271, 129] on button "REMOVE" at bounding box center [277, 134] width 24 height 10
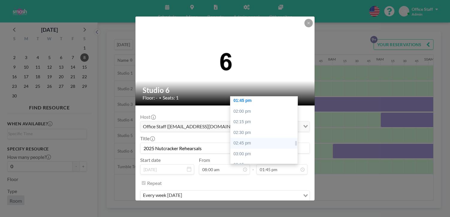
scroll to position [588, 0]
click at [241, 214] on div "04:30 pm" at bounding box center [264, 219] width 67 height 11
type input "04:30 pm"
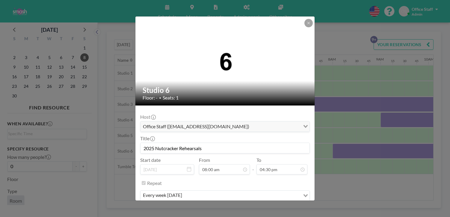
scroll to position [632, 0]
click at [278, 208] on button "SAVE CHANGES" at bounding box center [291, 213] width 38 height 10
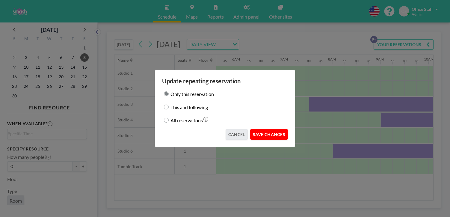
click at [263, 130] on button "SAVE CHANGES" at bounding box center [269, 134] width 38 height 10
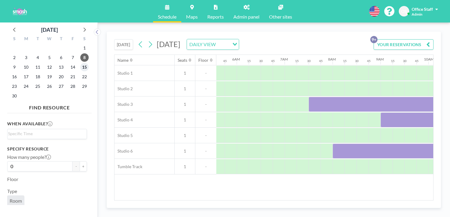
click at [80, 63] on span "15" at bounding box center [84, 67] width 8 height 8
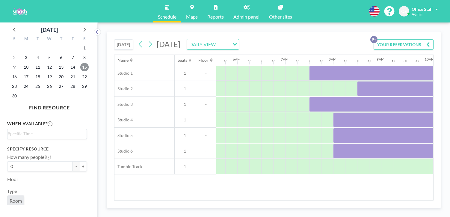
scroll to position [0, 302]
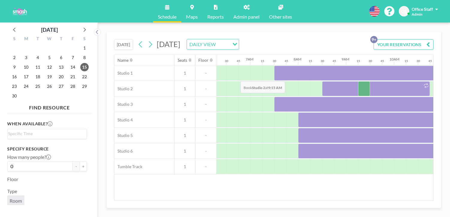
click at [358, 81] on div at bounding box center [364, 88] width 12 height 15
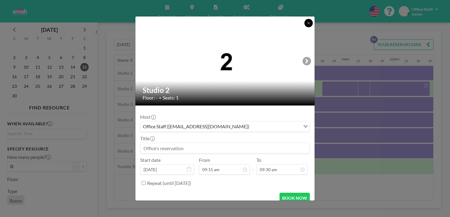
click at [307, 25] on icon at bounding box center [309, 23] width 4 height 4
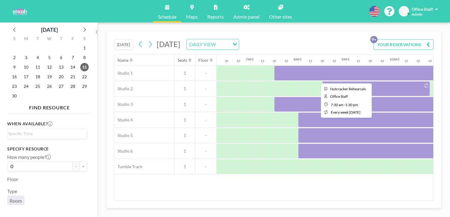
click at [274, 66] on div at bounding box center [418, 73] width 288 height 15
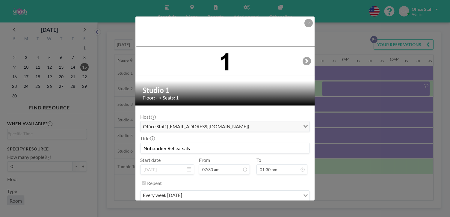
scroll to position [287, 0]
click at [251, 208] on button "REMOVE" at bounding box center [258, 213] width 24 height 10
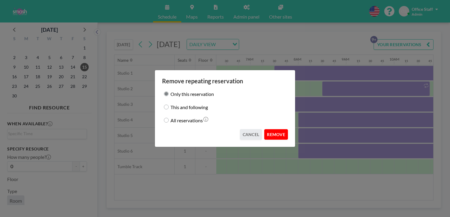
click at [266, 129] on button "REMOVE" at bounding box center [277, 134] width 24 height 10
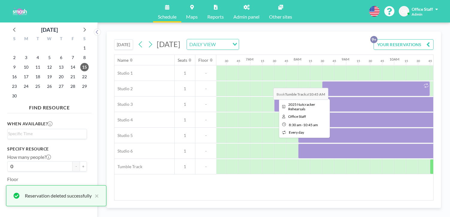
click at [322, 81] on div at bounding box center [376, 88] width 108 height 15
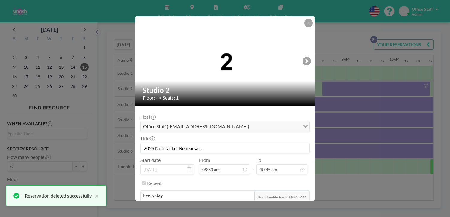
scroll to position [412, 0]
click at [253, 208] on button "REMOVE" at bounding box center [258, 213] width 24 height 10
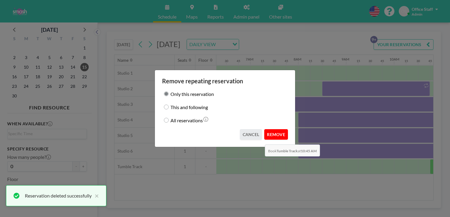
click at [265, 131] on button "REMOVE" at bounding box center [277, 134] width 24 height 10
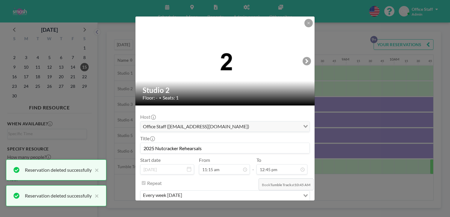
scroll to position [488, 0]
click at [252, 208] on button "REMOVE" at bounding box center [258, 213] width 24 height 10
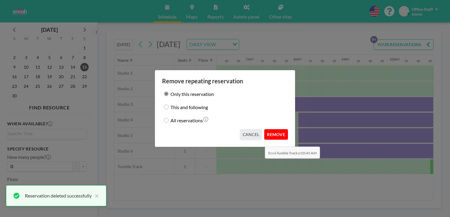
click at [265, 130] on button "REMOVE" at bounding box center [277, 134] width 24 height 10
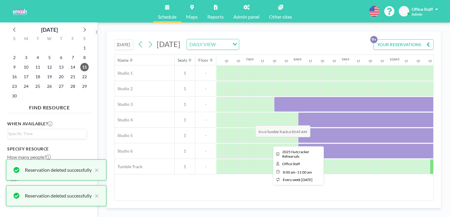
click at [298, 128] on div at bounding box center [370, 135] width 144 height 15
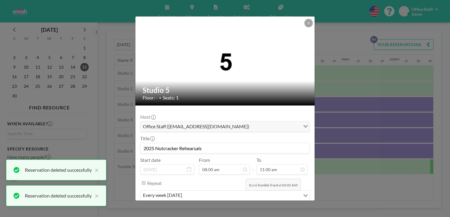
scroll to position [421, 0]
click at [250, 208] on button "REMOVE" at bounding box center [258, 213] width 24 height 10
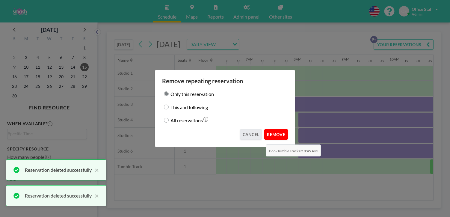
click at [265, 130] on button "REMOVE" at bounding box center [277, 134] width 24 height 10
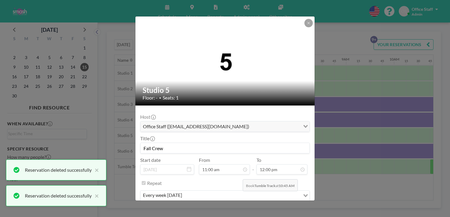
scroll to position [459, 0]
click at [251, 208] on button "REMOVE" at bounding box center [258, 213] width 24 height 10
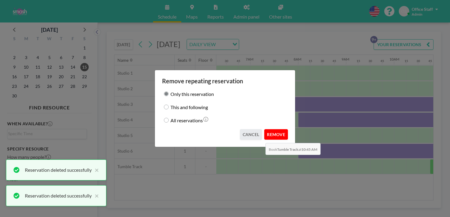
click at [265, 129] on button "REMOVE" at bounding box center [277, 134] width 24 height 10
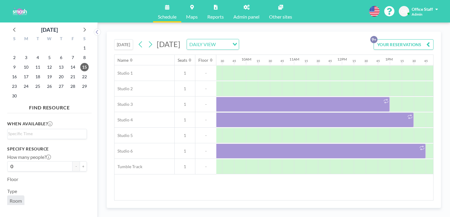
scroll to position [0, 506]
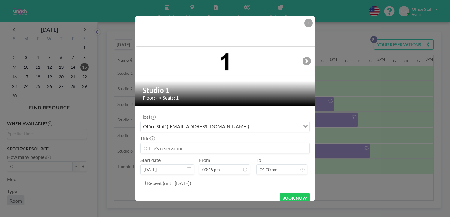
click at [184, 143] on input at bounding box center [225, 148] width 169 height 10
paste input "2025 Nutcracker Rehearsals"
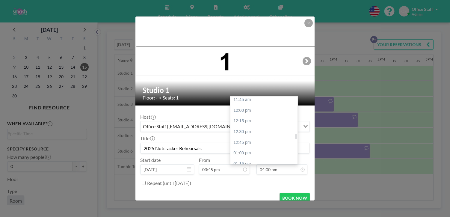
scroll to position [496, 0]
type input "2025 Nutcracker Rehearsals"
click at [239, 177] on div "01:30 pm" at bounding box center [264, 182] width 67 height 11
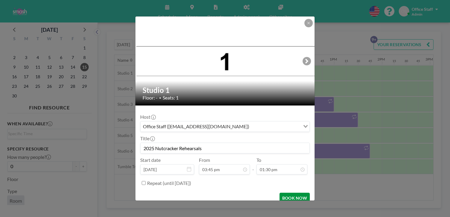
click at [283, 193] on button "BOOK NOW" at bounding box center [295, 198] width 30 height 10
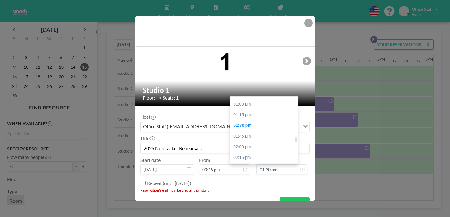
scroll to position [587, 0]
click at [243, 214] on div "04:30 pm" at bounding box center [264, 219] width 67 height 11
type input "04:30 pm"
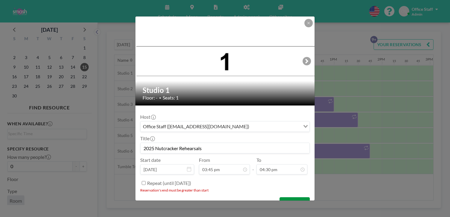
click at [285, 197] on button "BOOK NOW" at bounding box center [295, 202] width 30 height 10
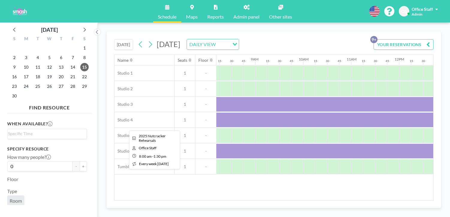
scroll to position [0, 390]
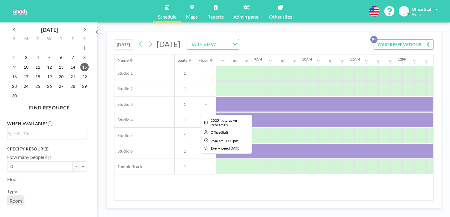
click at [212, 97] on div at bounding box center [319, 104] width 264 height 15
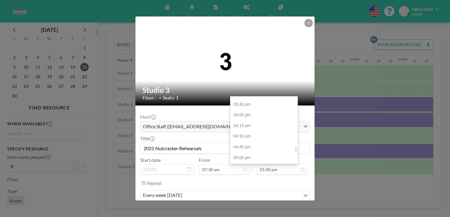
scroll to position [671, 0]
click at [250, 205] on div "06:15 pm" at bounding box center [264, 210] width 67 height 11
type input "06:15 pm"
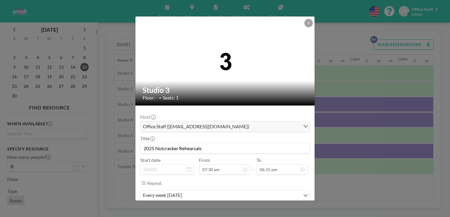
scroll to position [699, 0]
click at [279, 208] on button "SAVE CHANGES" at bounding box center [291, 213] width 38 height 10
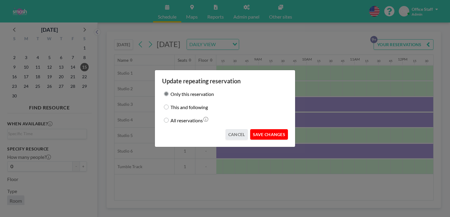
click at [265, 129] on button "SAVE CHANGES" at bounding box center [269, 134] width 38 height 10
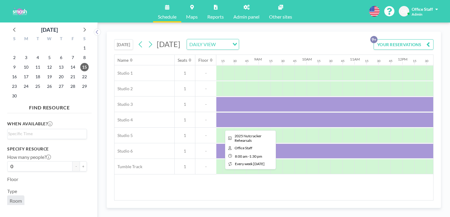
click at [258, 112] on div at bounding box center [343, 119] width 264 height 15
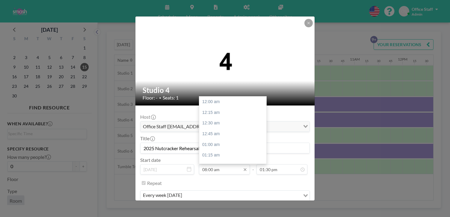
scroll to position [307, 0]
click at [223, 175] on div "09:00 am" at bounding box center [232, 180] width 67 height 11
type input "09:00 am"
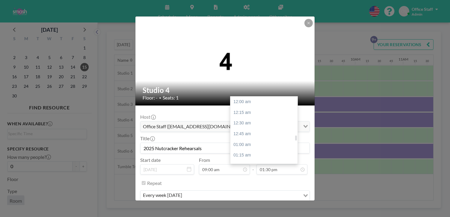
scroll to position [517, 0]
click at [268, 164] on input "01:30 pm" at bounding box center [282, 169] width 51 height 10
click at [260, 160] on div "11:00 am" at bounding box center [264, 165] width 67 height 11
type input "11:00 am"
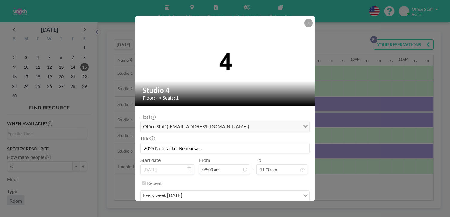
scroll to position [421, 0]
click at [274, 208] on button "SAVE CHANGES" at bounding box center [291, 213] width 38 height 10
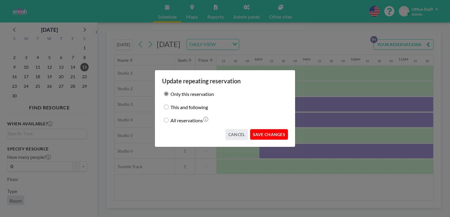
click at [268, 133] on button "SAVE CHANGES" at bounding box center [269, 134] width 38 height 10
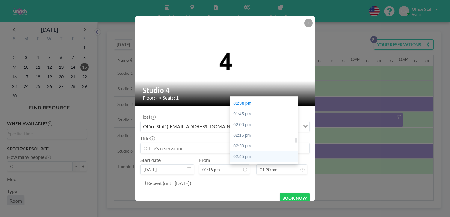
scroll to position [588, 0]
click at [235, 213] on div "04:30 pm" at bounding box center [264, 218] width 67 height 11
type input "04:30 pm"
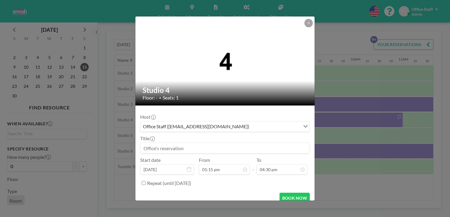
click at [176, 143] on input at bounding box center [225, 148] width 169 height 10
paste input "2025 Nutcracker Rehearsals"
type input "2025 Nutcracker Rehearsals"
click at [287, 193] on button "BOOK NOW" at bounding box center [295, 198] width 30 height 10
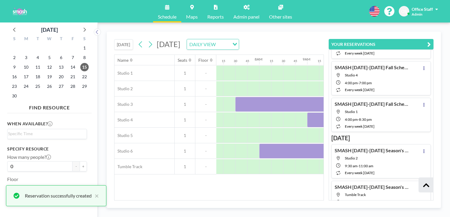
scroll to position [172, 0]
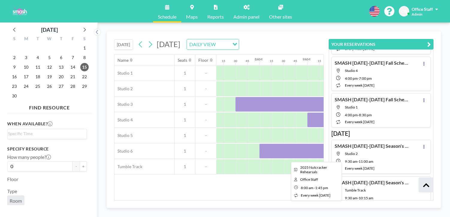
click at [259, 144] on div at bounding box center [397, 151] width 276 height 15
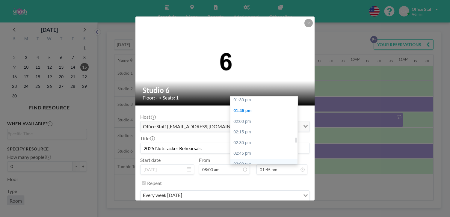
scroll to position [609, 0]
click at [245, 192] on div "04:30 pm" at bounding box center [264, 197] width 67 height 11
type input "04:30 pm"
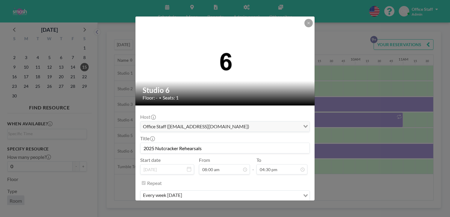
scroll to position [632, 0]
click at [277, 208] on button "SAVE CHANGES" at bounding box center [291, 213] width 38 height 10
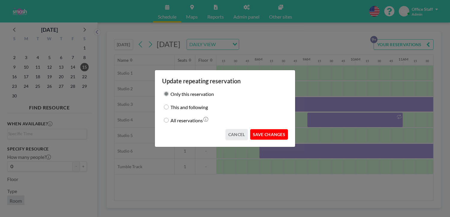
click at [259, 130] on button "SAVE CHANGES" at bounding box center [269, 134] width 38 height 10
